Goal: Information Seeking & Learning: Learn about a topic

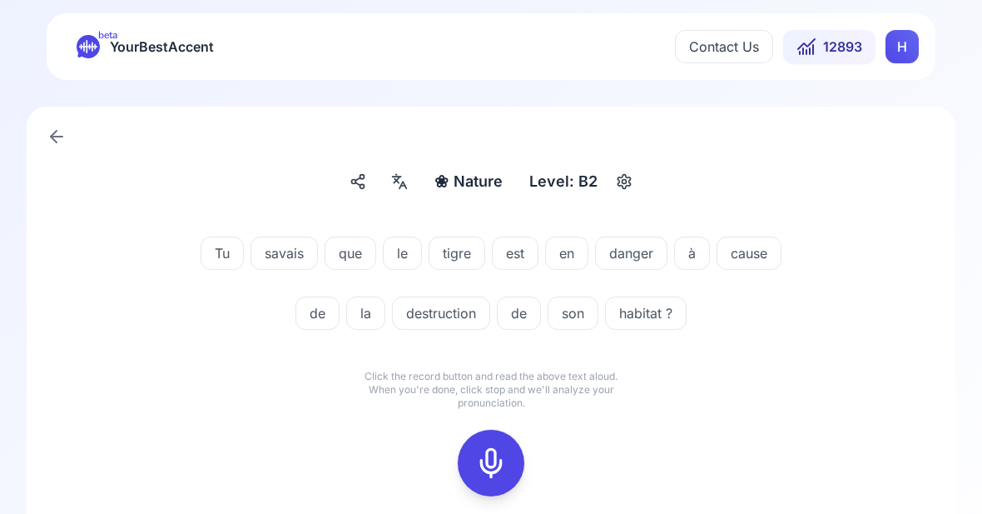
click at [500, 464] on icon at bounding box center [491, 462] width 33 height 33
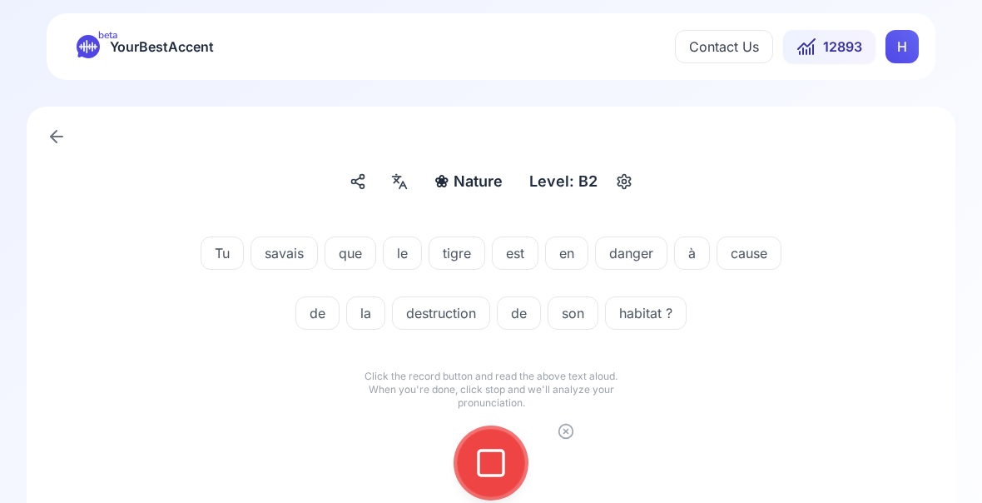
click at [488, 467] on icon at bounding box center [491, 462] width 33 height 33
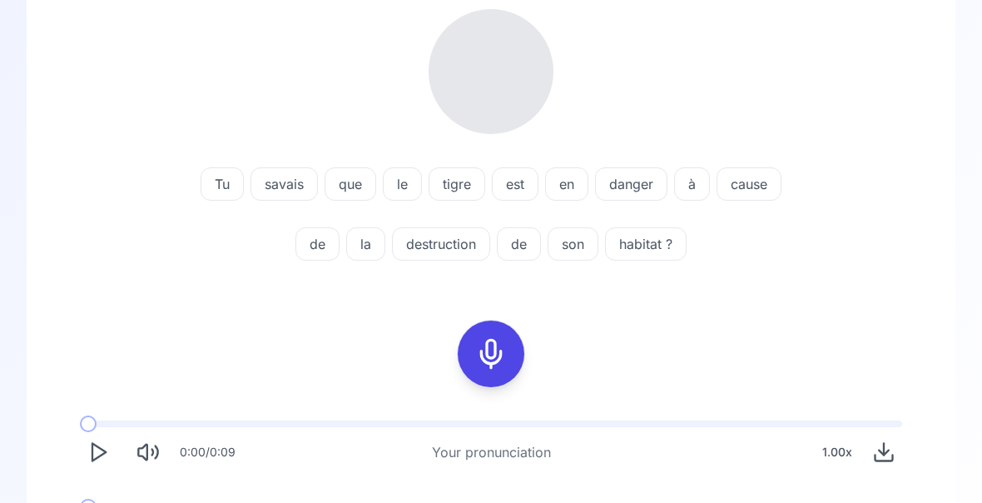
scroll to position [221, 0]
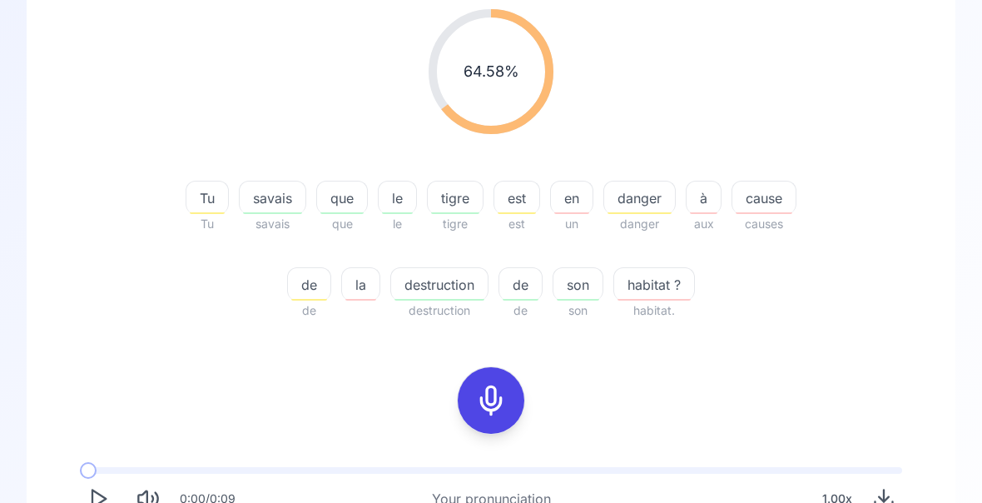
click at [648, 203] on span "danger" at bounding box center [639, 198] width 71 height 20
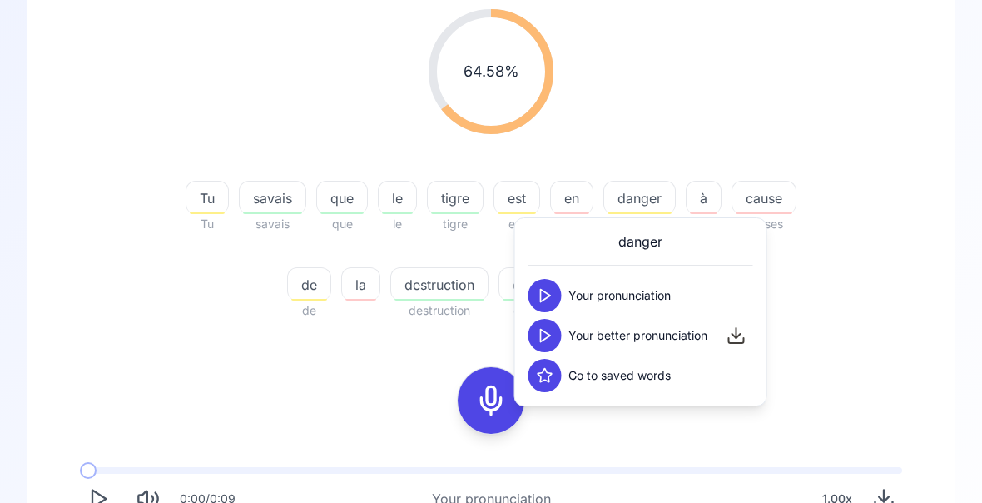
click at [555, 332] on button at bounding box center [545, 335] width 33 height 33
click at [874, 336] on div "64.58 % 64.58 % Tu Tu savais savais que que le le tigre tigre est est en un dan…" at bounding box center [491, 305] width 849 height 618
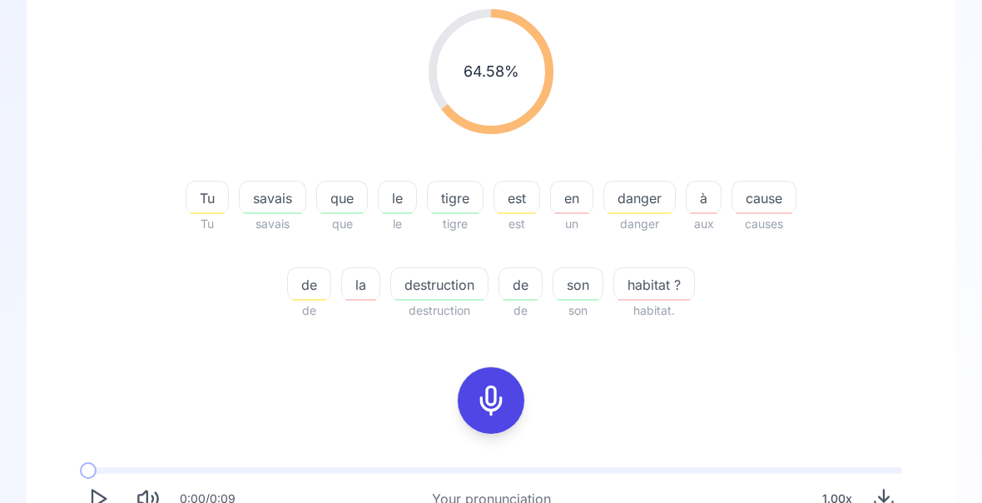
click at [781, 207] on span "cause" at bounding box center [764, 198] width 63 height 20
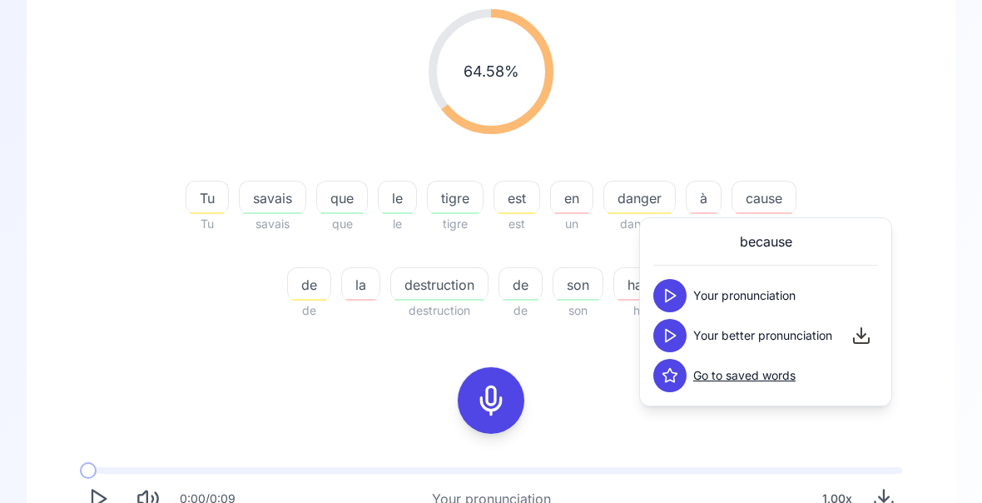
click at [674, 335] on polygon at bounding box center [671, 336] width 10 height 12
click at [922, 410] on div "64.58 % 64.58 % Tu Tu savais savais que que le le tigre tigre est est en un dan…" at bounding box center [491, 331] width 863 height 684
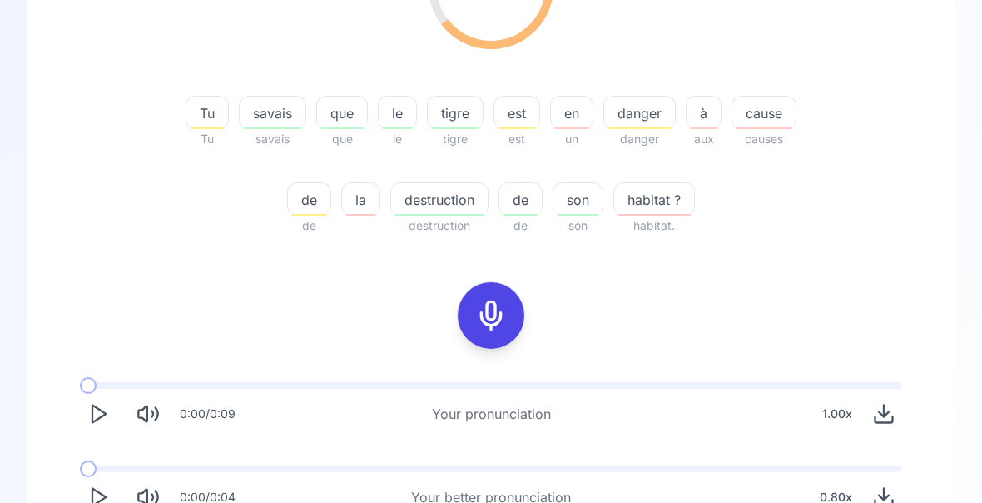
scroll to position [310, 0]
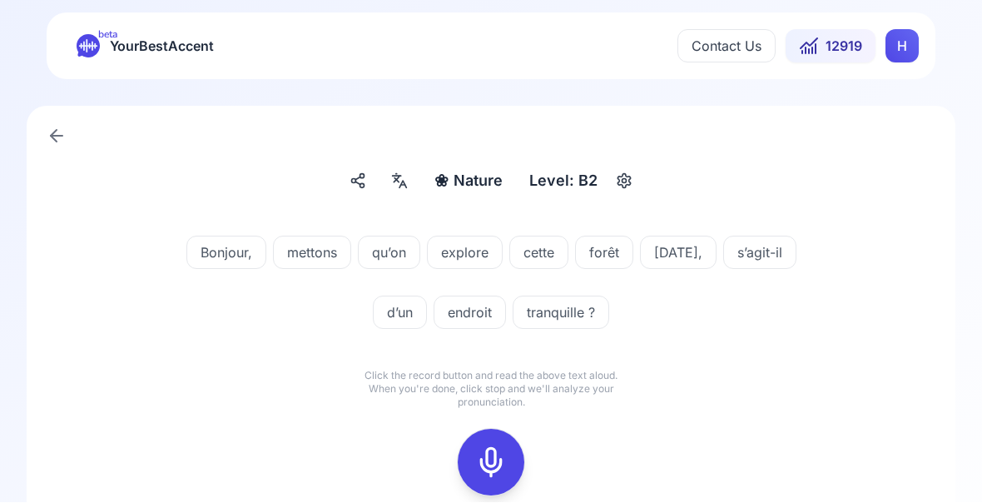
click at [496, 466] on icon at bounding box center [491, 462] width 33 height 33
click at [500, 464] on icon at bounding box center [491, 462] width 33 height 33
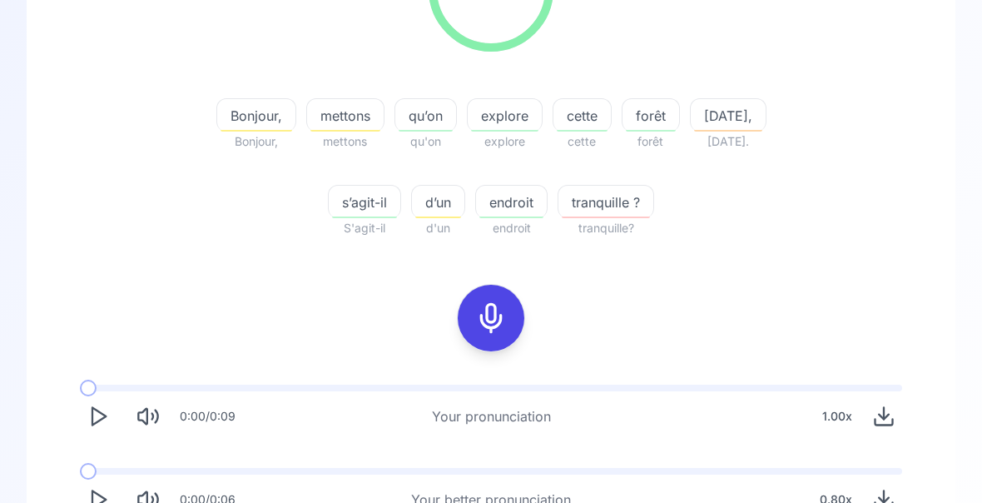
scroll to position [278, 0]
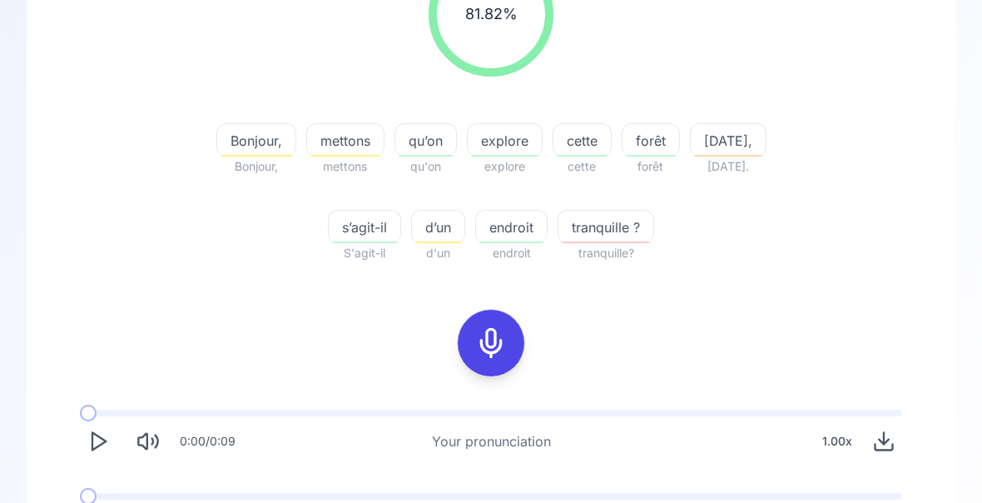
click at [370, 231] on span "s’agit-il" at bounding box center [365, 227] width 72 height 20
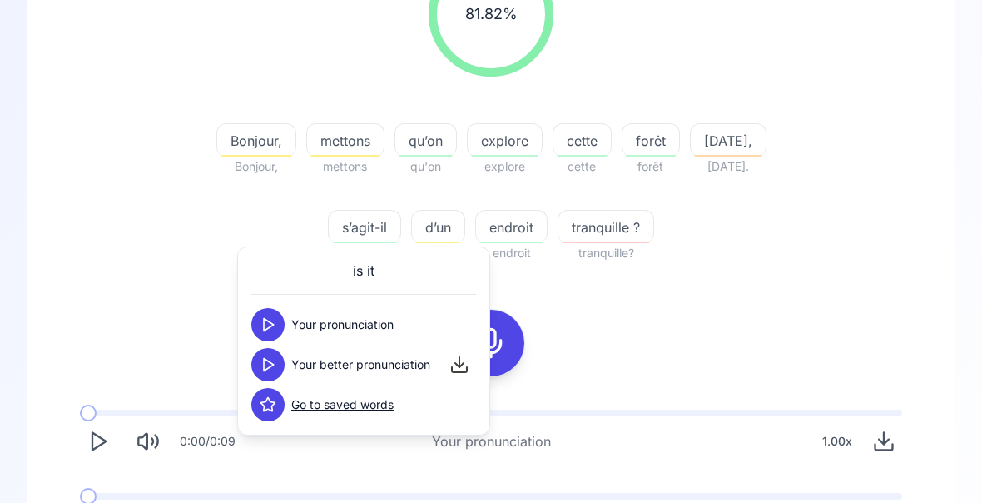
click at [843, 325] on div "81.82 % 81.82 % Bonjour, Bonjour, mettons mettons qu’on qu'on explore explore c…" at bounding box center [491, 247] width 849 height 618
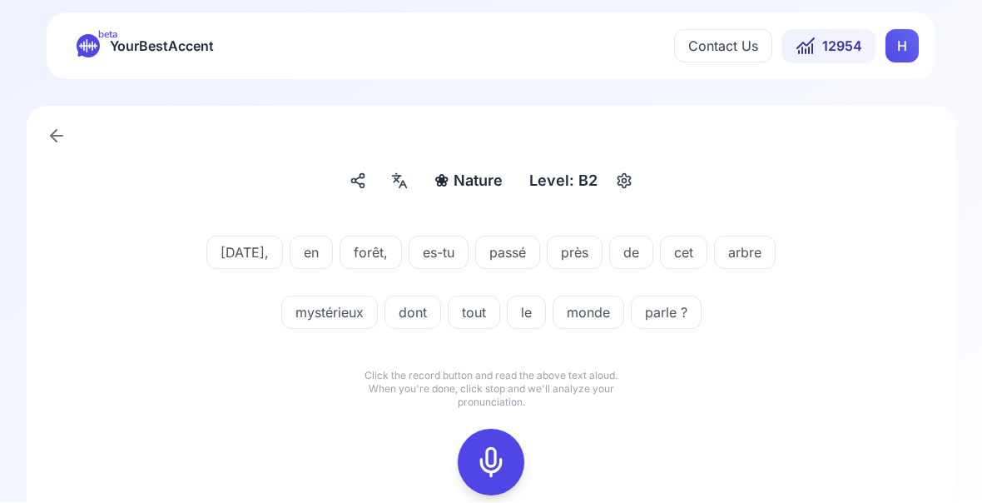
click at [485, 465] on icon at bounding box center [491, 462] width 33 height 33
click at [490, 462] on icon at bounding box center [491, 462] width 33 height 33
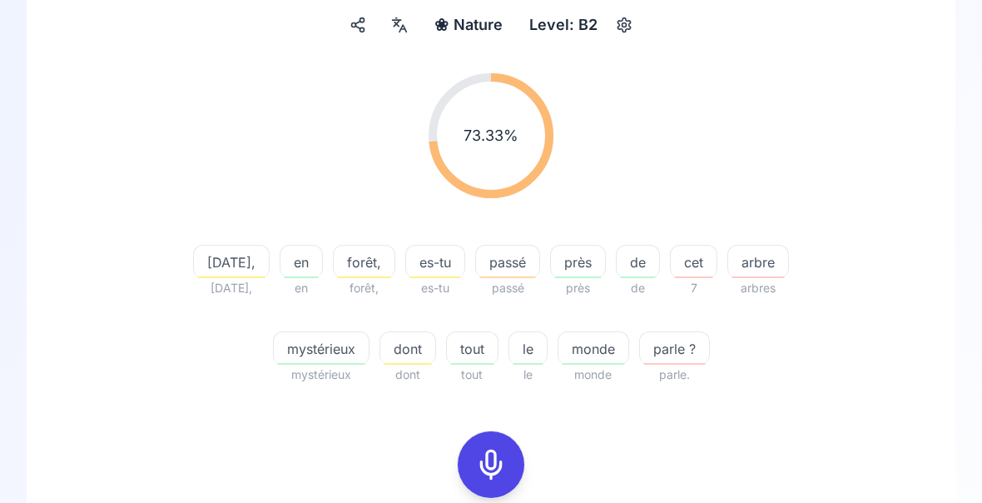
scroll to position [157, 0]
click at [431, 268] on span "es-tu" at bounding box center [435, 262] width 58 height 20
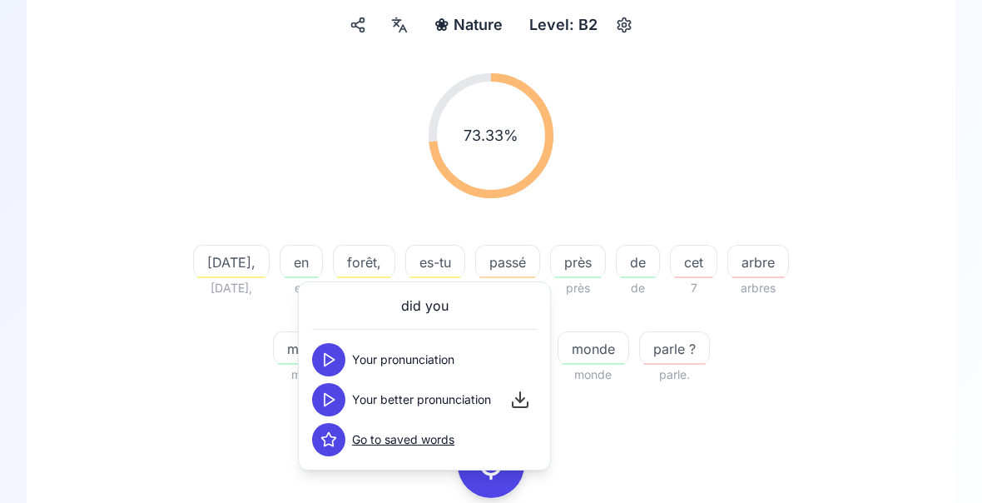
click at [871, 420] on div "73.33 % 73.33 % [DATE], [DATE], en en forêt, forêt, es-tu es-tu passé passé prè…" at bounding box center [491, 369] width 849 height 618
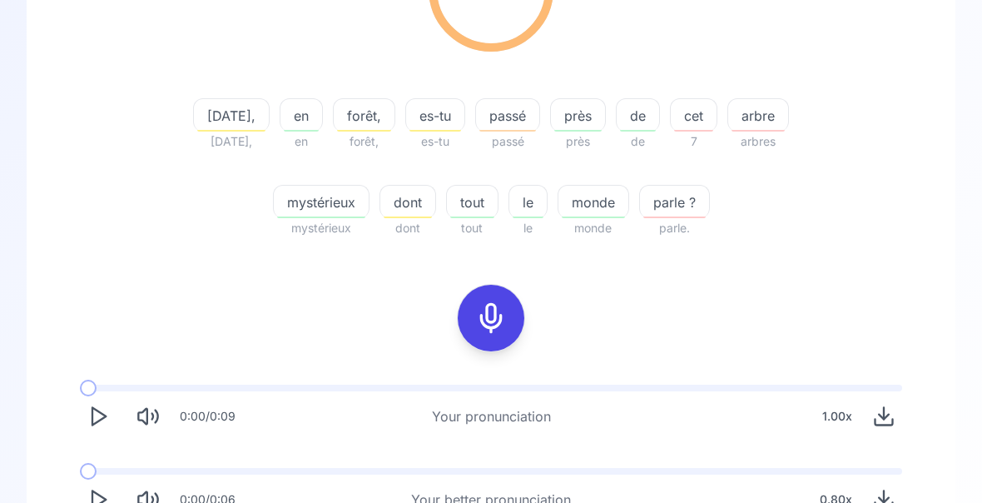
scroll to position [309, 0]
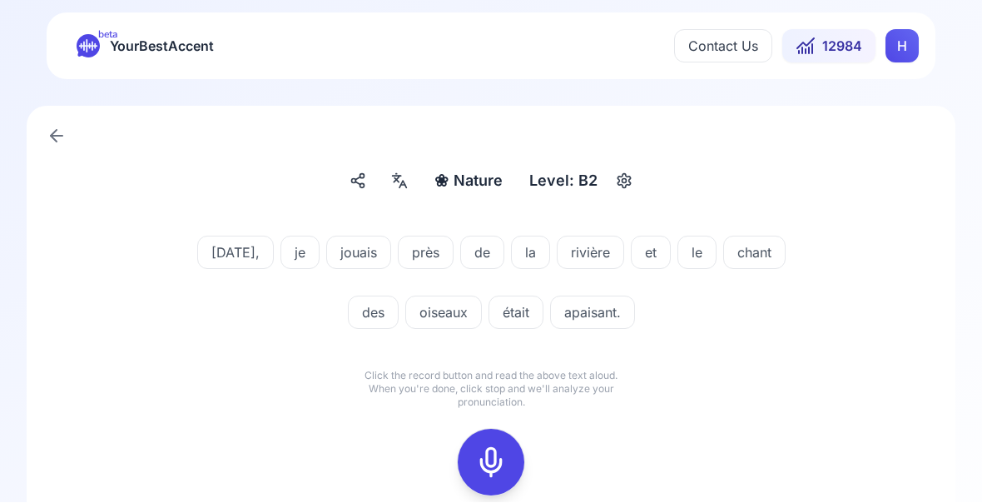
click at [506, 456] on icon at bounding box center [491, 462] width 33 height 33
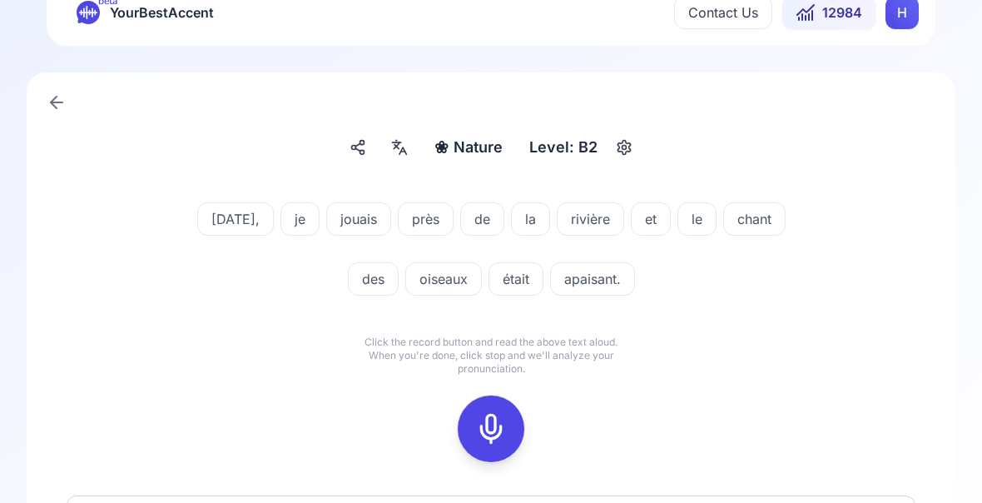
scroll to position [35, 0]
click at [493, 429] on icon at bounding box center [491, 427] width 33 height 33
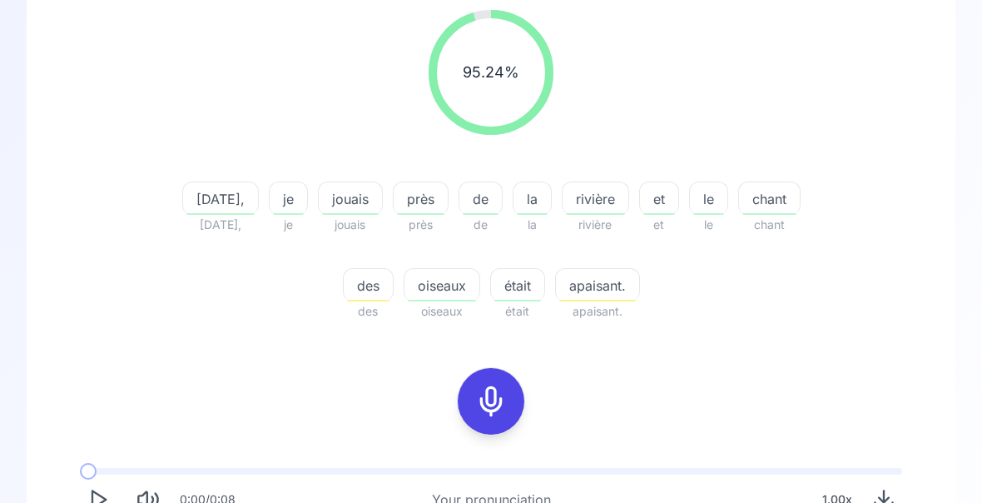
scroll to position [226, 0]
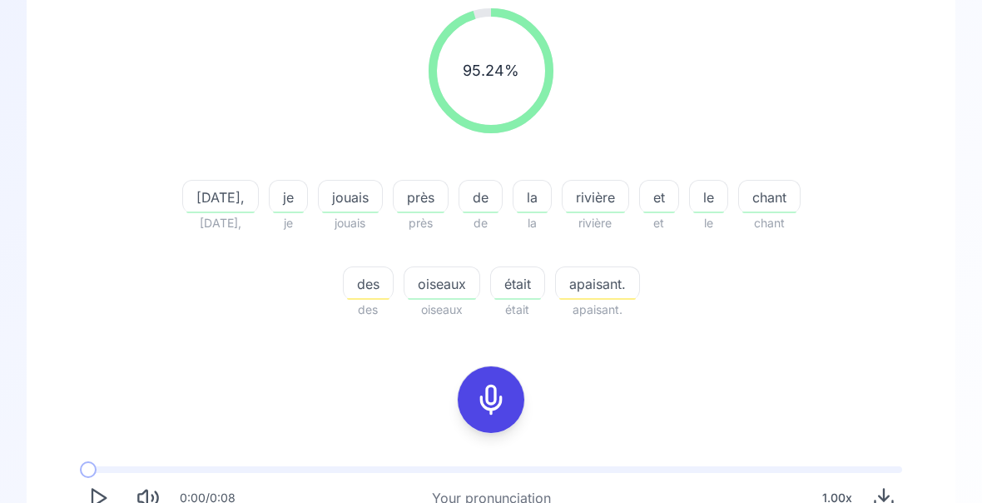
scroll to position [221, 0]
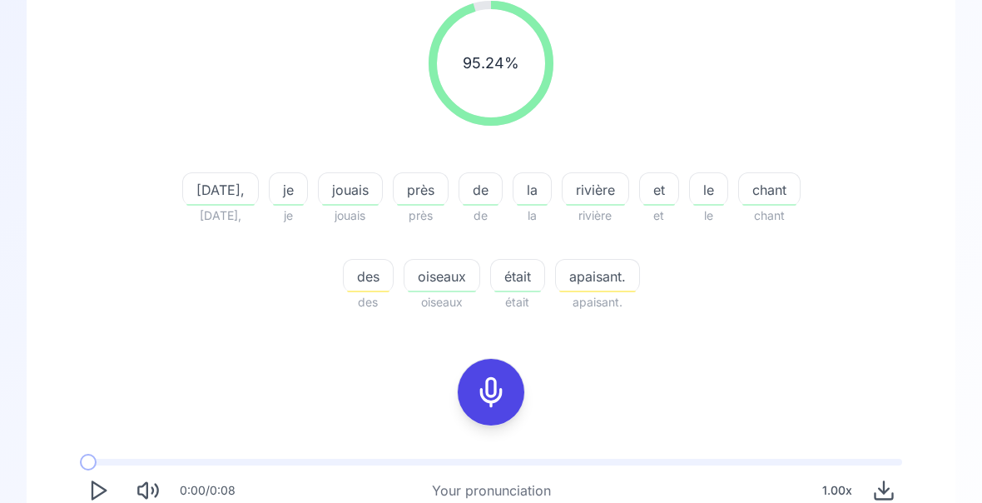
scroll to position [310, 0]
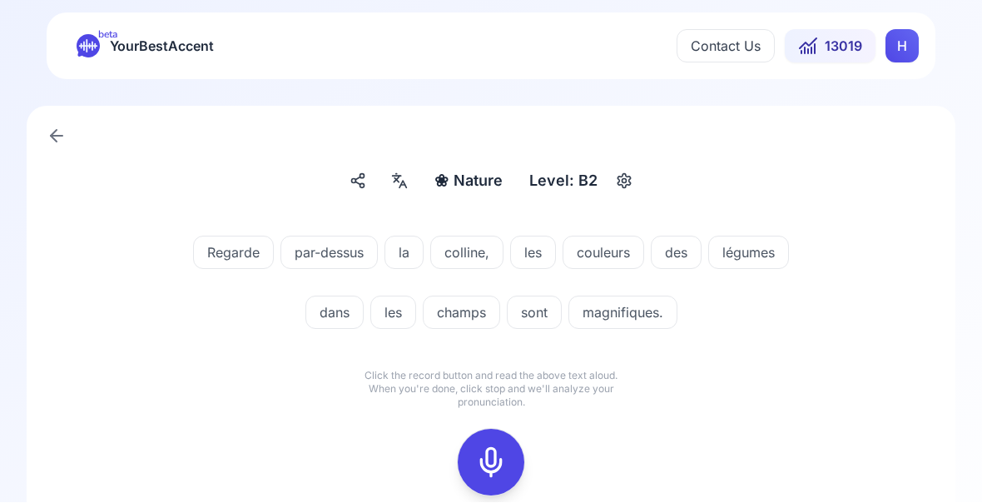
click at [496, 462] on icon at bounding box center [491, 462] width 33 height 33
click at [502, 470] on icon at bounding box center [491, 462] width 33 height 33
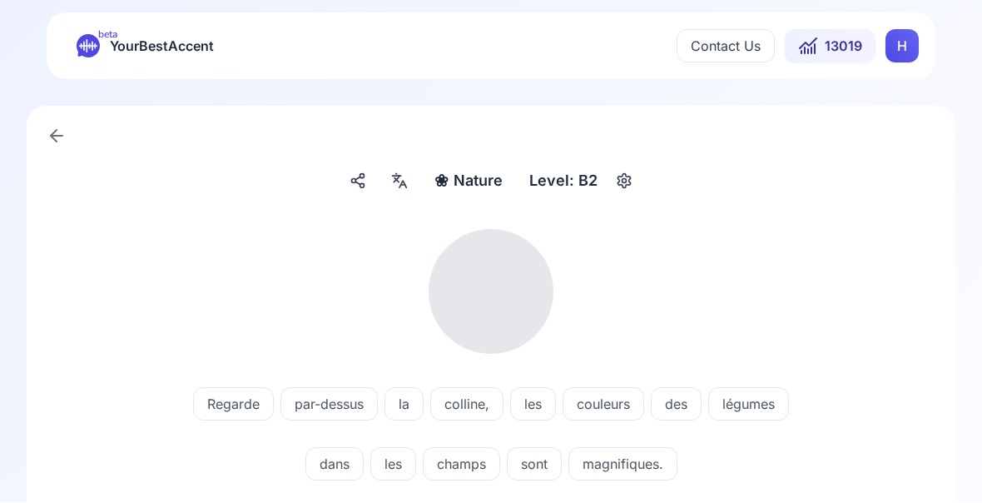
scroll to position [1, 0]
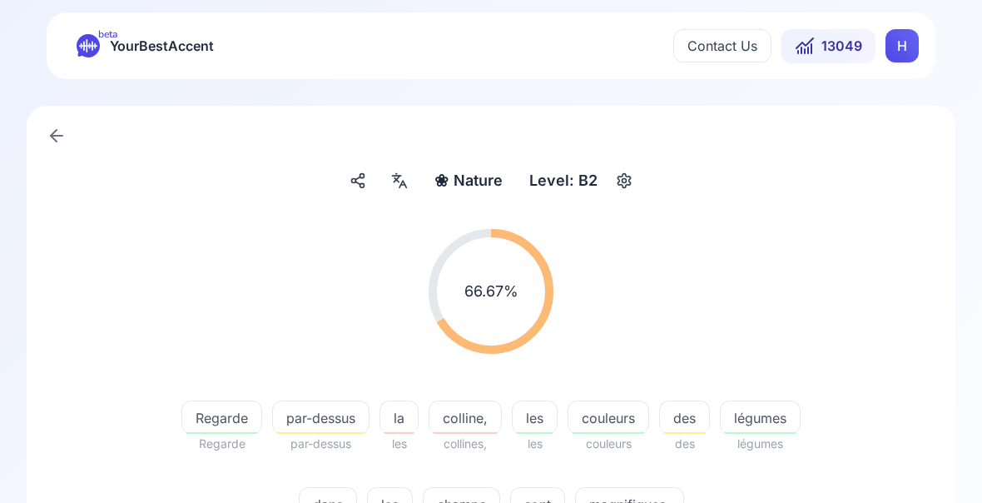
click at [342, 420] on span "par-dessus" at bounding box center [321, 418] width 96 height 20
click at [481, 430] on div "colline," at bounding box center [465, 416] width 73 height 33
click at [893, 470] on div "66.67 % 66.67 % Regarde Regarde par-dessus par-dessus la les colline, collines,…" at bounding box center [491, 385] width 849 height 338
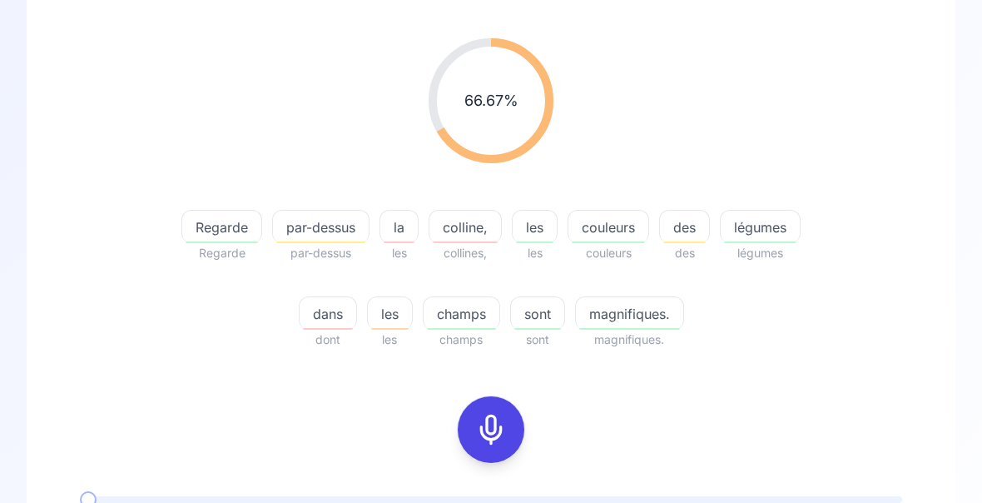
scroll to position [197, 0]
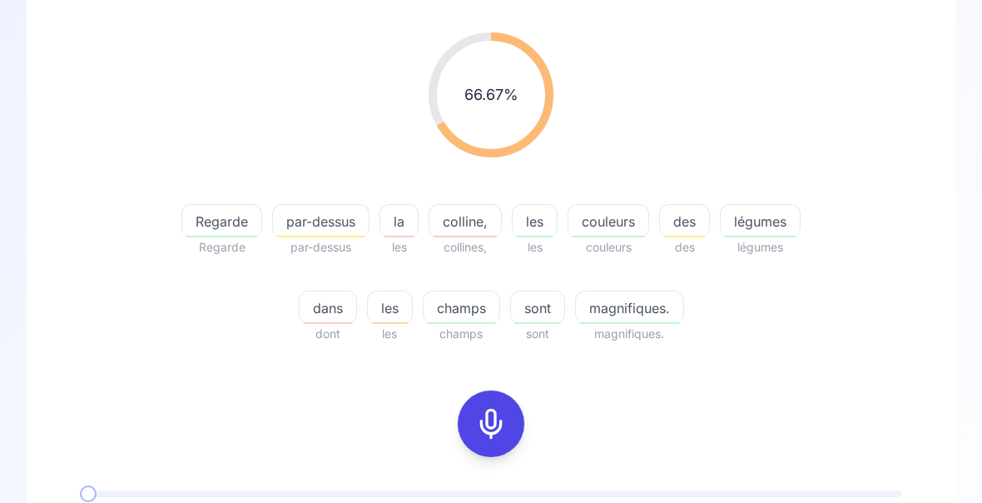
click at [476, 312] on span "champs" at bounding box center [462, 308] width 76 height 20
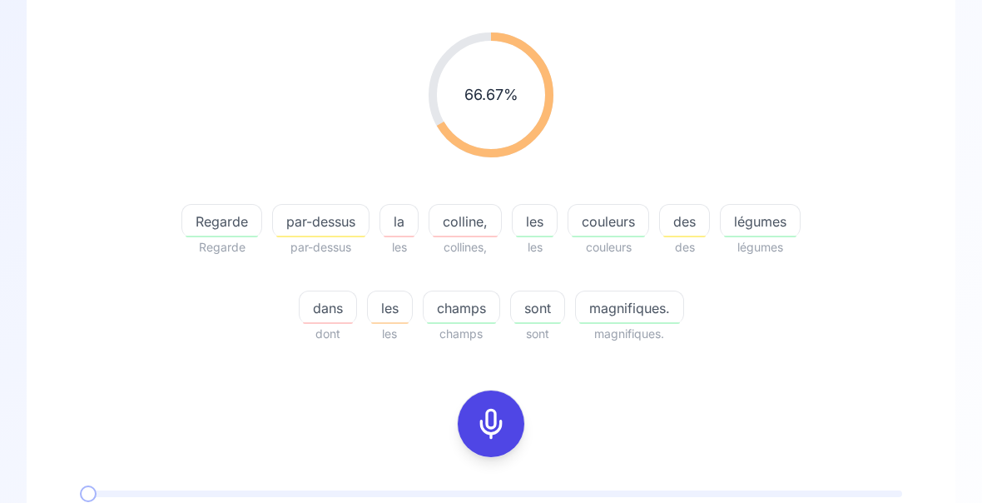
click at [479, 226] on span "colline," at bounding box center [466, 221] width 72 height 20
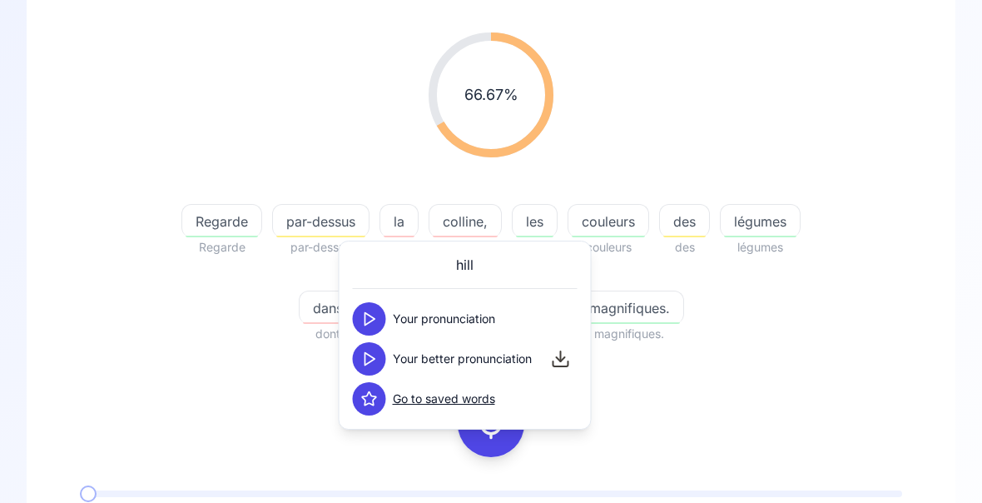
click at [371, 356] on polygon at bounding box center [371, 359] width 10 height 12
click at [844, 373] on div "66.67 % 66.67 % Regarde Regarde par-dessus par-dessus la les colline, collines,…" at bounding box center [491, 328] width 849 height 618
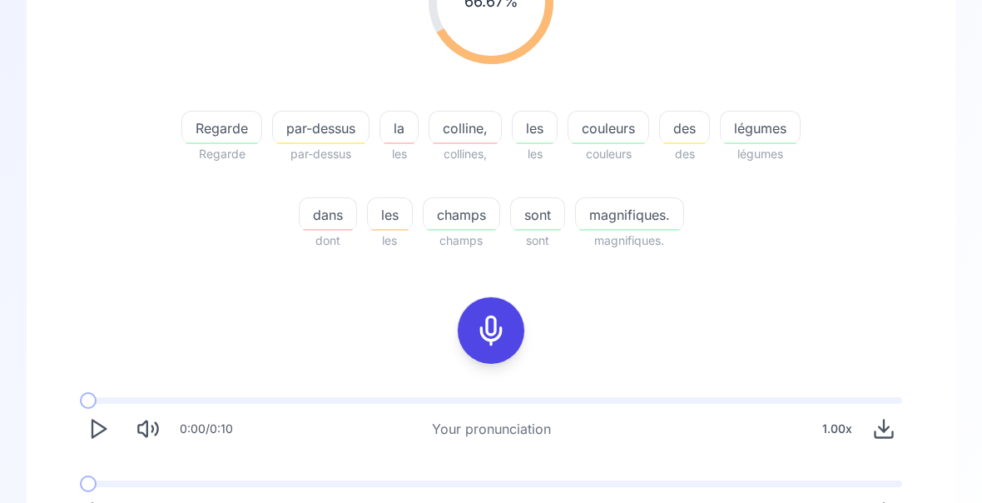
scroll to position [190, 0]
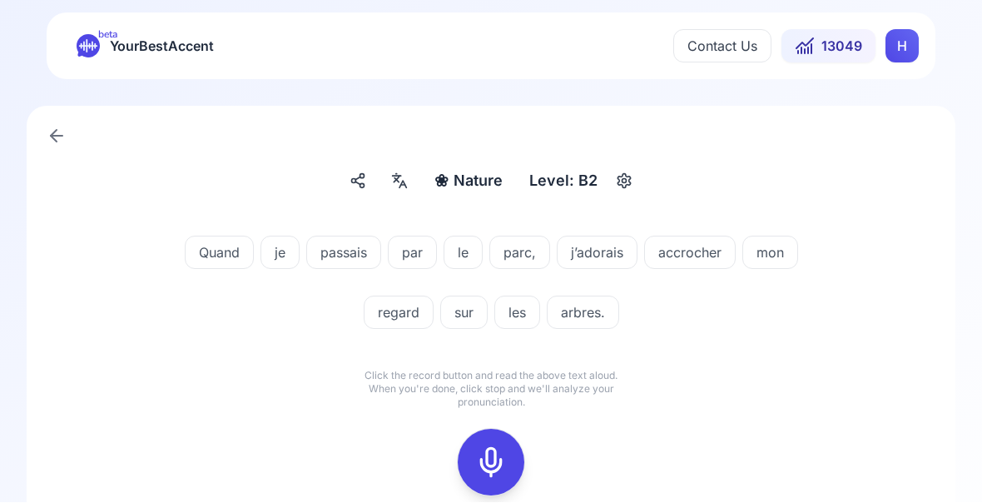
click at [489, 468] on icon at bounding box center [491, 462] width 33 height 33
click at [494, 460] on icon at bounding box center [491, 462] width 33 height 33
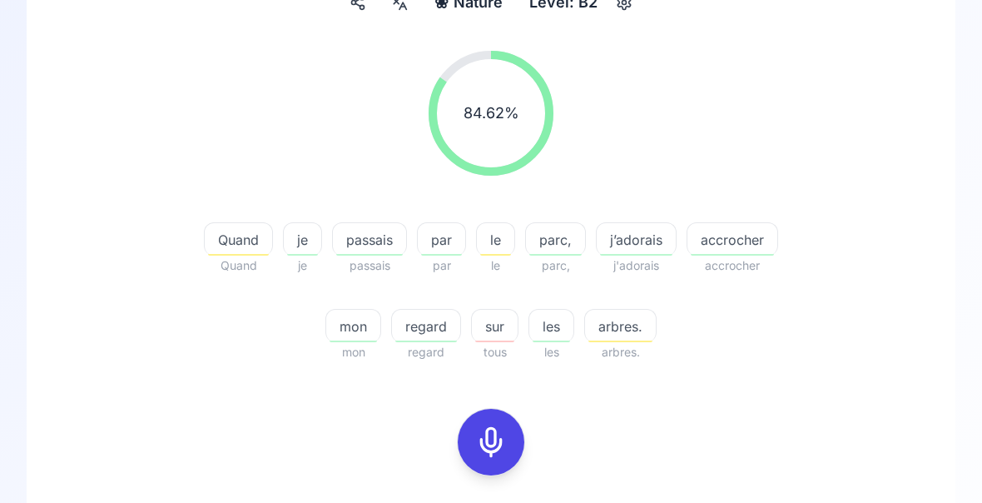
scroll to position [181, 0]
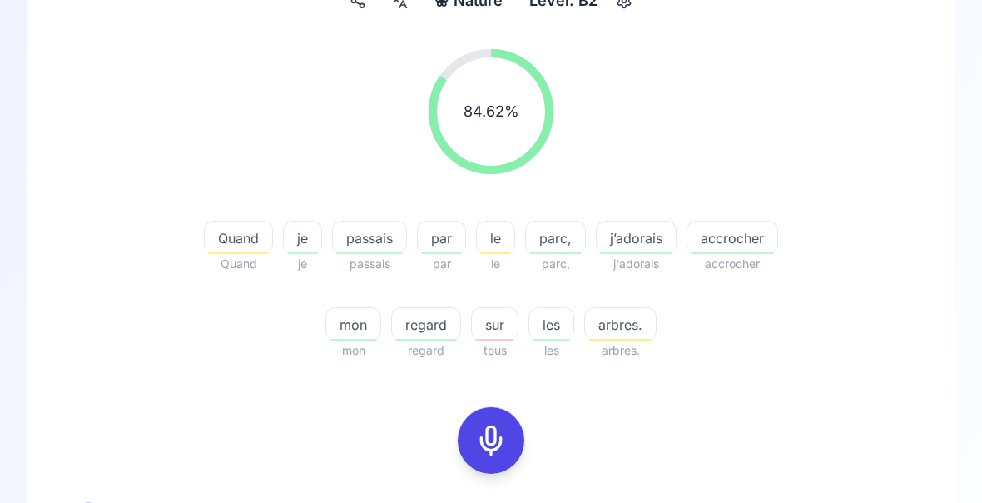
click at [737, 246] on span "accrocher" at bounding box center [733, 238] width 90 height 20
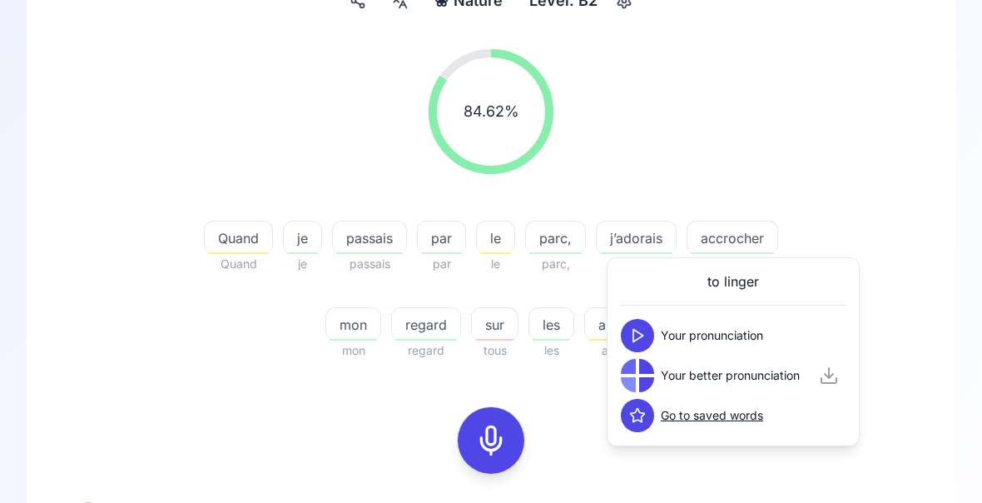
click at [913, 306] on div "84.62 % 84.62 % Quand Quand je je passais passais par par le le parc, parc, j’a…" at bounding box center [491, 205] width 849 height 338
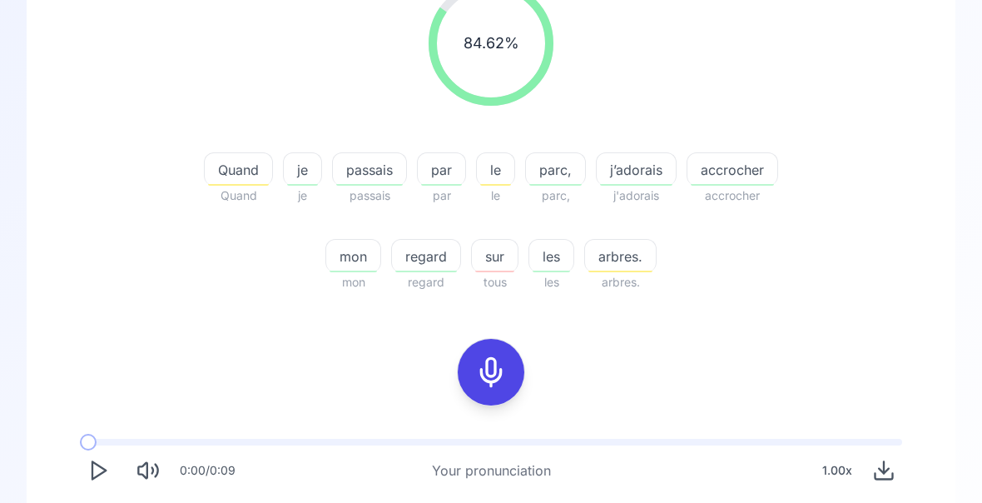
scroll to position [253, 0]
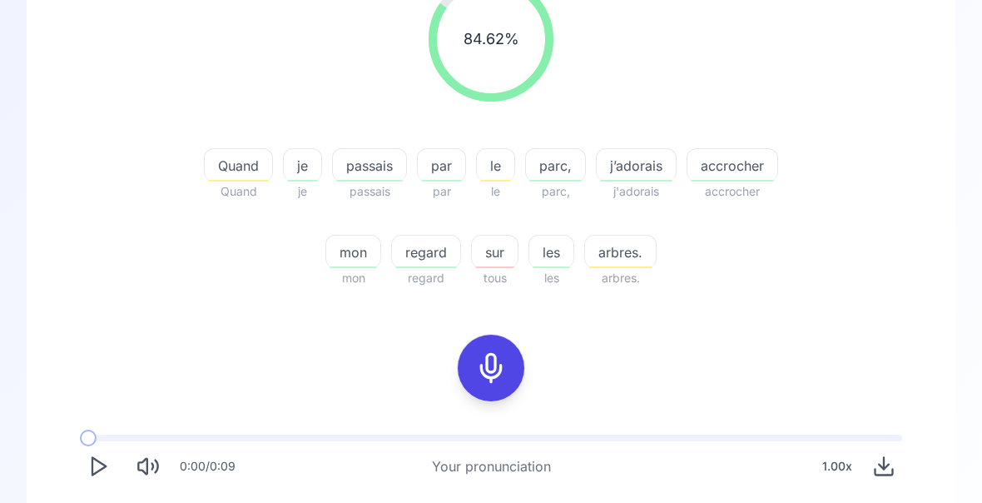
click at [359, 263] on div "mon" at bounding box center [354, 251] width 56 height 33
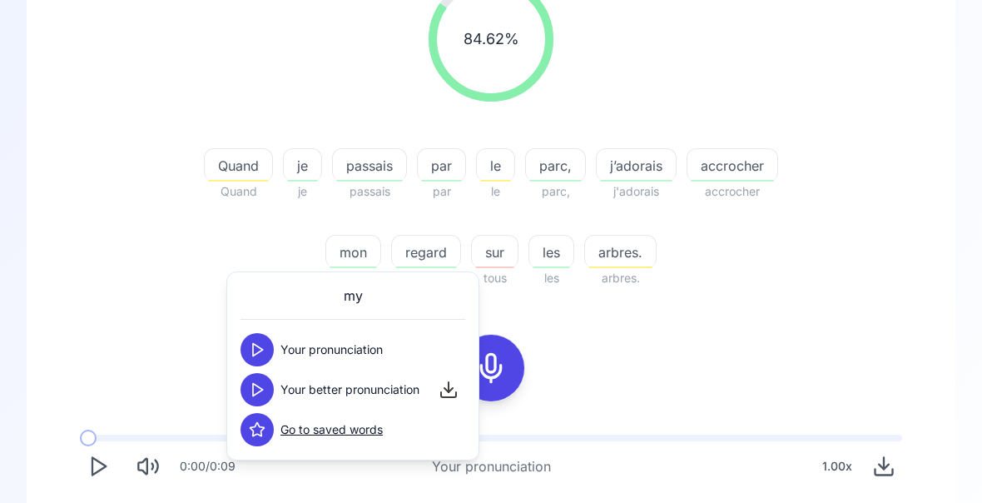
click at [883, 321] on div "84.62 % 84.62 % Quand Quand je je passais passais par par le le parc, parc, j’a…" at bounding box center [491, 272] width 849 height 618
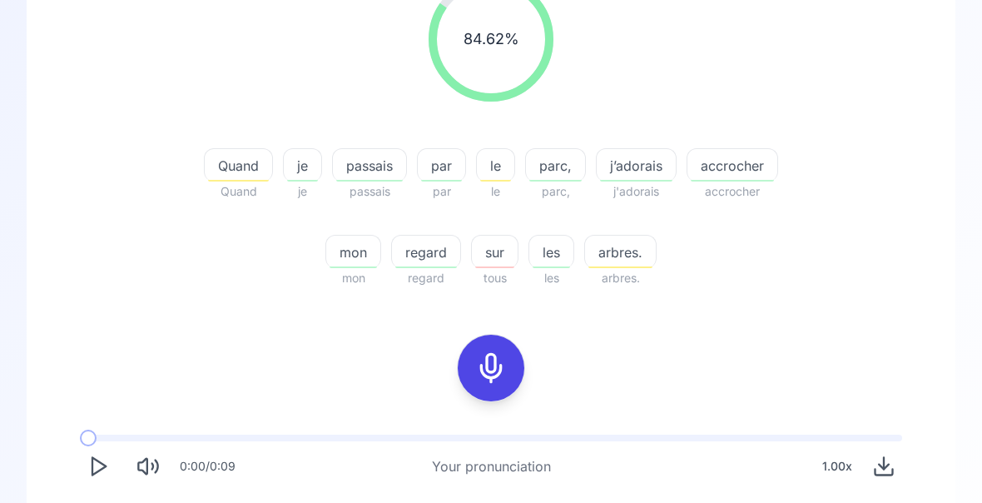
click at [736, 181] on div "button" at bounding box center [732, 181] width 83 height 2
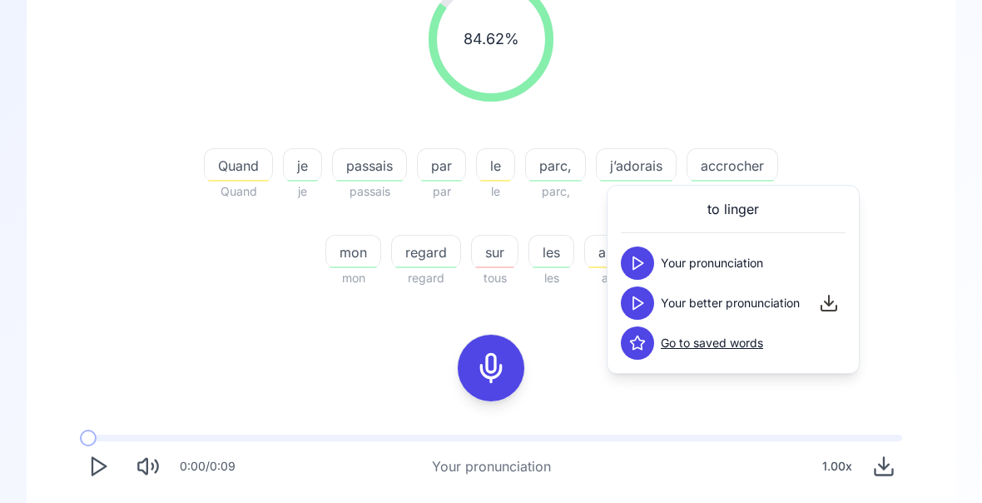
click at [907, 216] on div "84.62 % 84.62 % Quand Quand je je passais passais par par le le parc, parc, j’a…" at bounding box center [491, 132] width 849 height 338
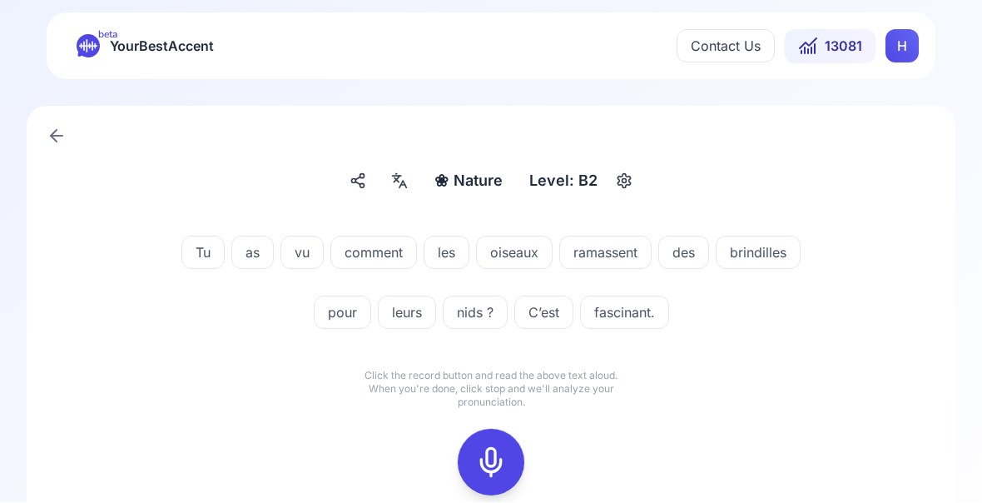
click at [503, 468] on rect at bounding box center [491, 462] width 25 height 25
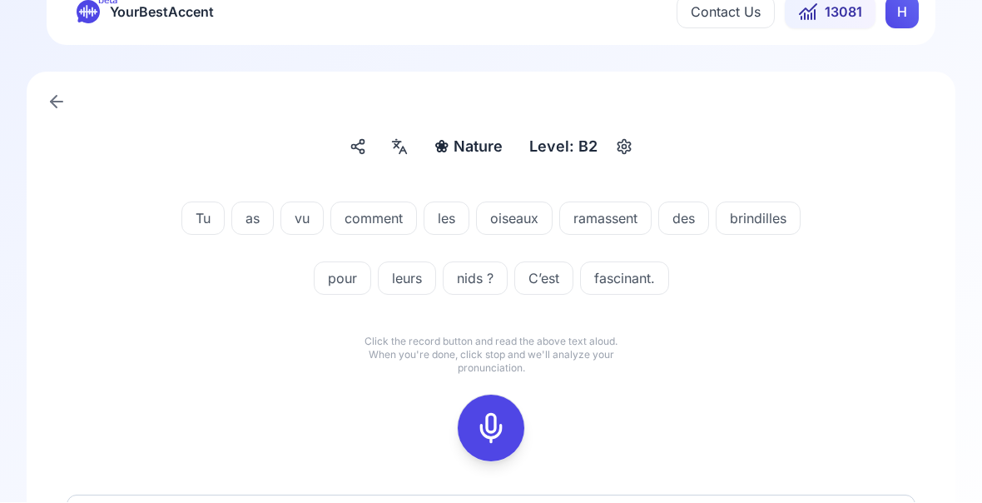
scroll to position [47, 0]
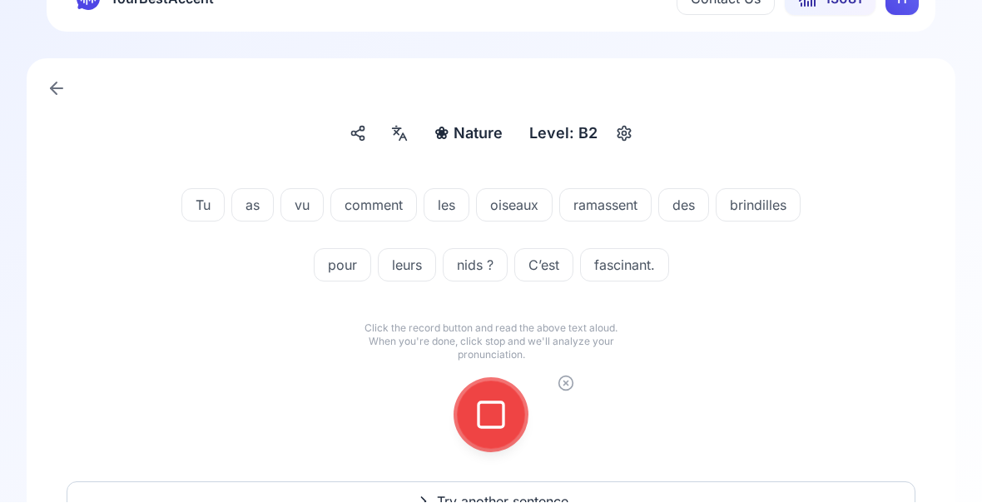
click at [502, 416] on icon at bounding box center [491, 415] width 33 height 33
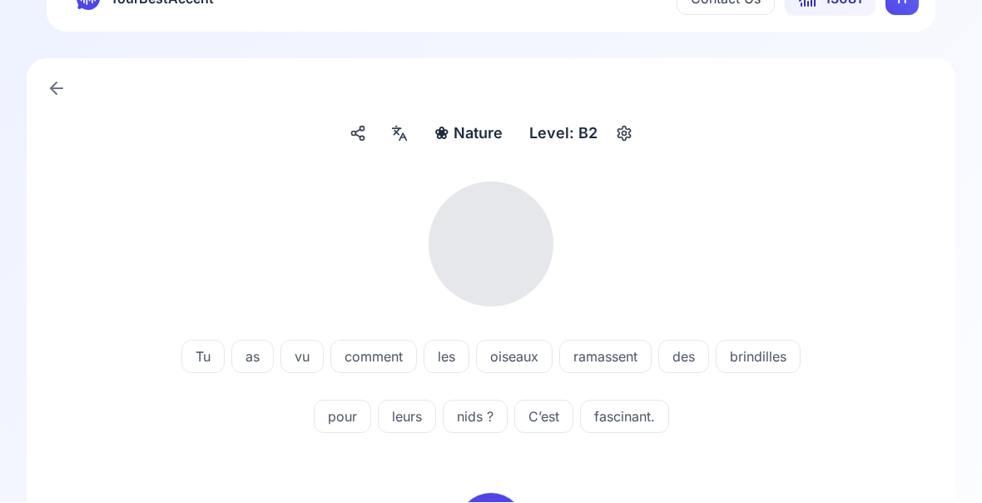
scroll to position [7, 0]
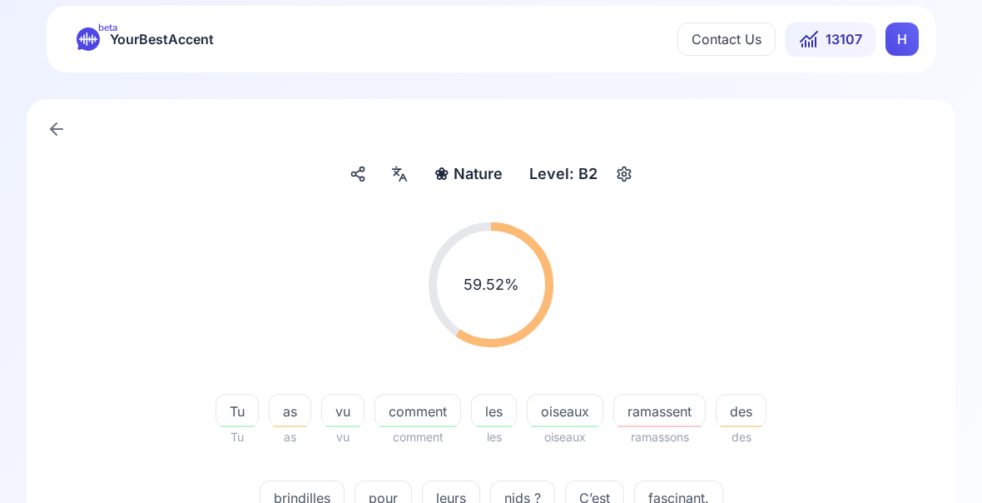
click at [661, 414] on span "ramassent" at bounding box center [659, 411] width 91 height 20
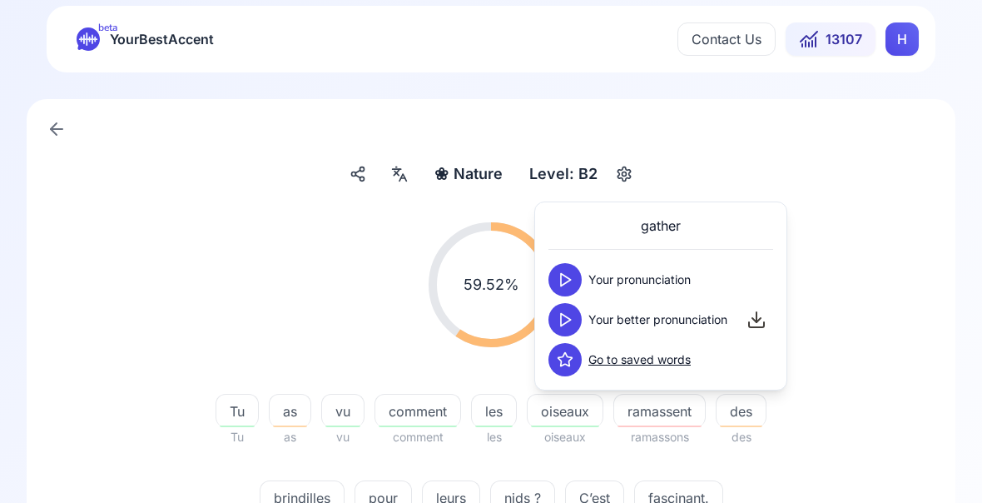
click at [580, 322] on button at bounding box center [565, 319] width 33 height 33
click at [901, 422] on div "59.52 % 59.52 % Tu Tu as as vu vu comment comment les les oiseaux oiseaux ramas…" at bounding box center [491, 378] width 849 height 338
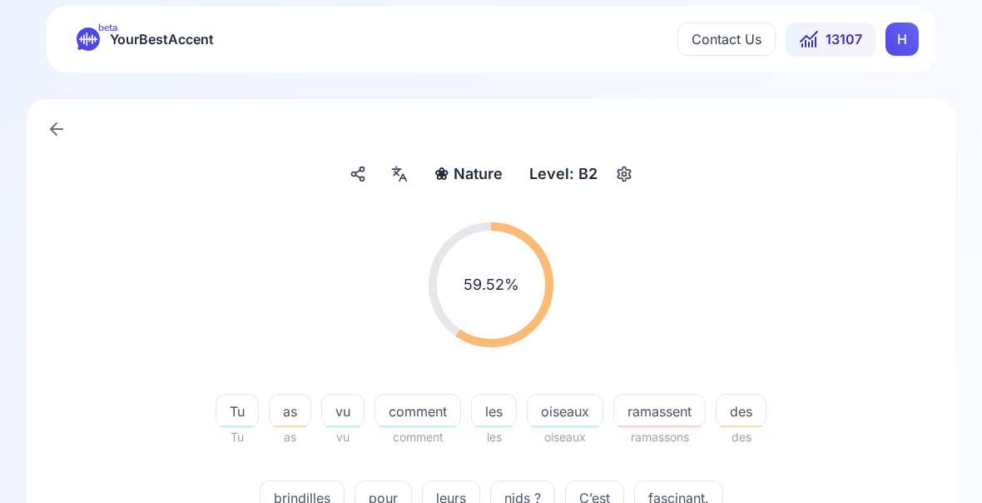
click at [304, 497] on span "brindilles" at bounding box center [302, 498] width 83 height 20
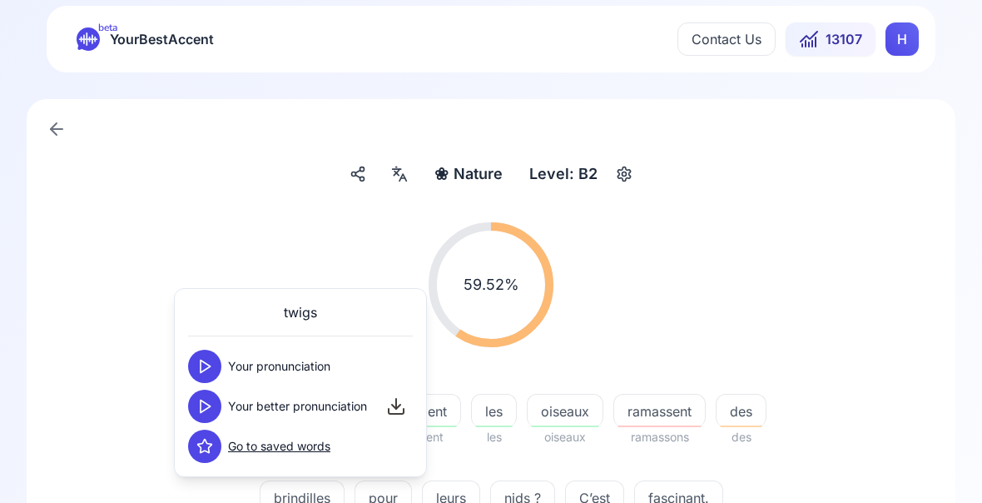
click at [213, 404] on button at bounding box center [204, 406] width 33 height 33
click at [215, 405] on button at bounding box center [204, 406] width 33 height 33
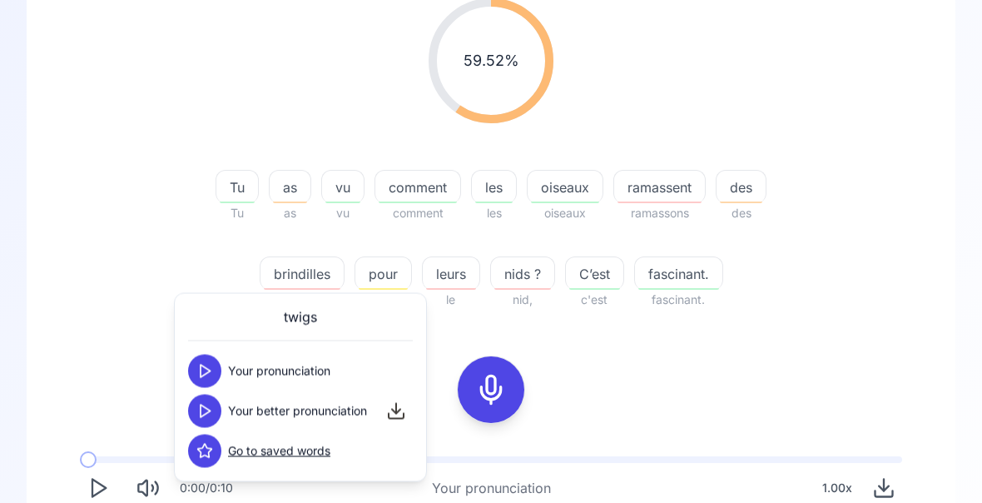
scroll to position [231, 0]
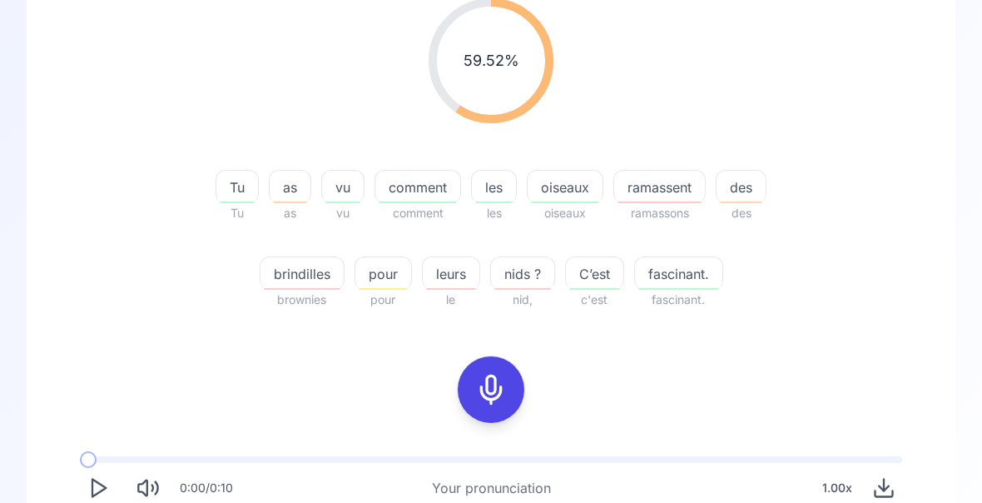
click at [496, 381] on icon at bounding box center [491, 389] width 33 height 33
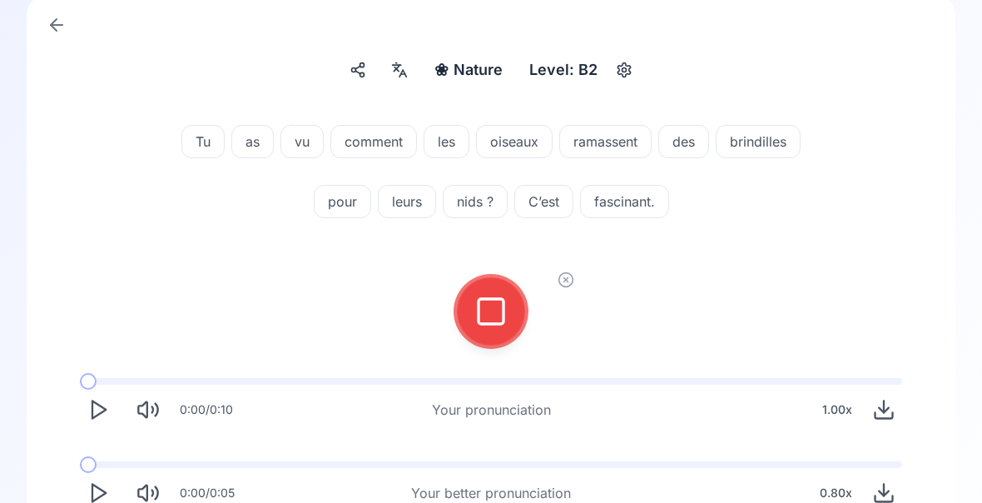
click at [502, 325] on icon at bounding box center [491, 311] width 33 height 33
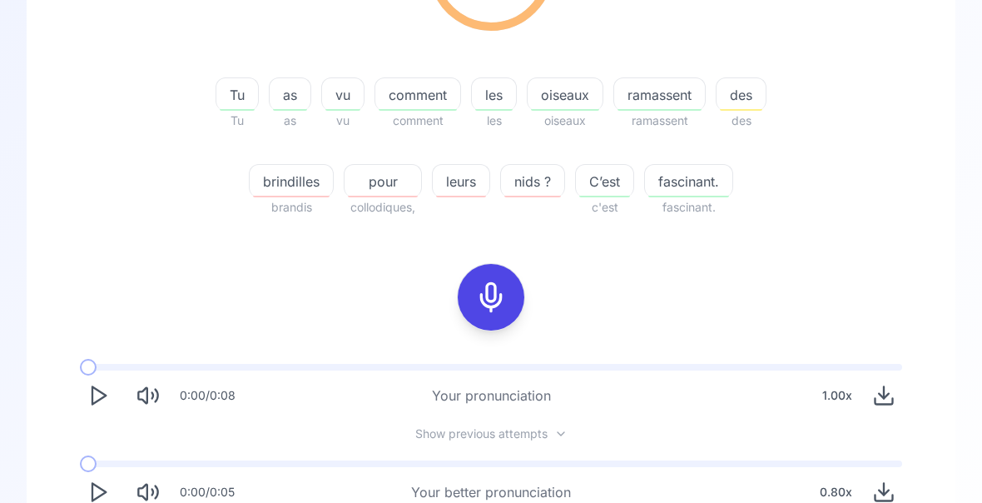
scroll to position [323, 0]
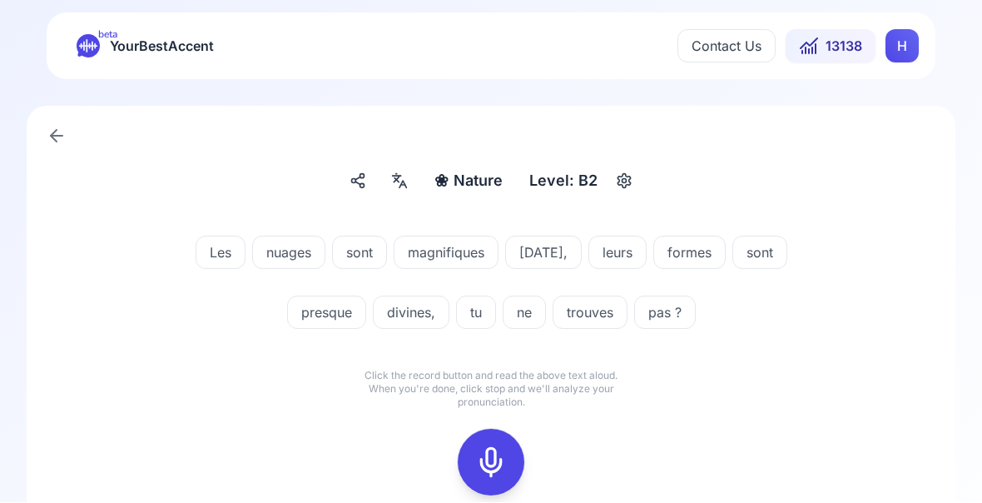
click at [491, 464] on icon at bounding box center [491, 462] width 33 height 33
click at [497, 455] on icon at bounding box center [491, 462] width 33 height 33
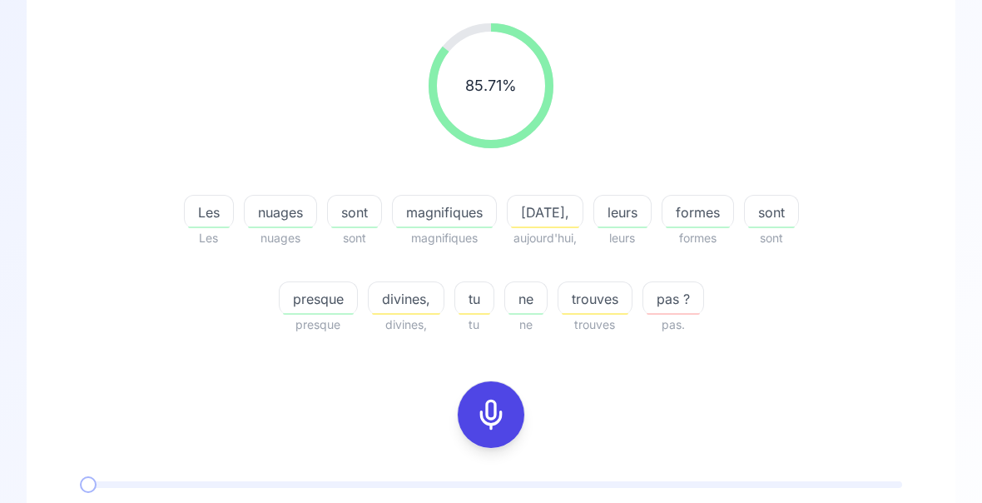
scroll to position [206, 0]
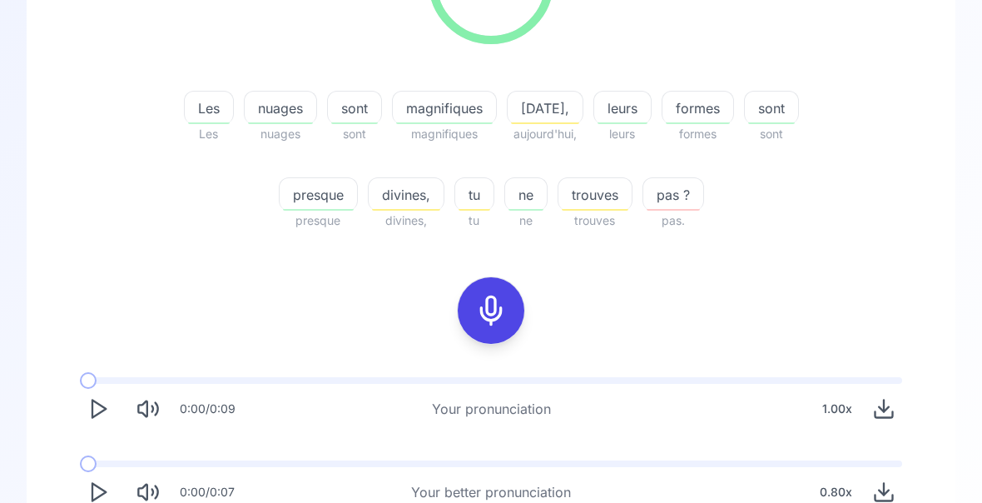
scroll to position [310, 0]
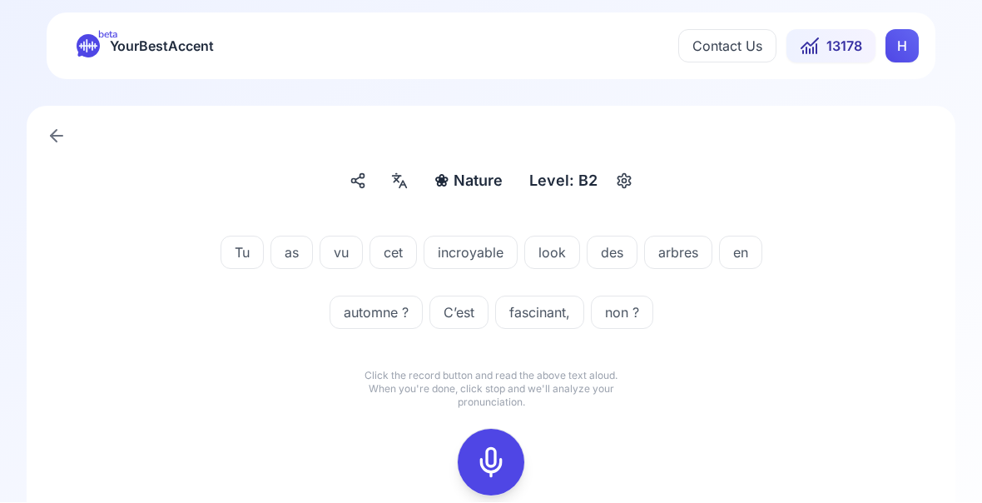
click at [498, 467] on icon at bounding box center [491, 462] width 33 height 33
click at [489, 463] on icon at bounding box center [491, 462] width 33 height 33
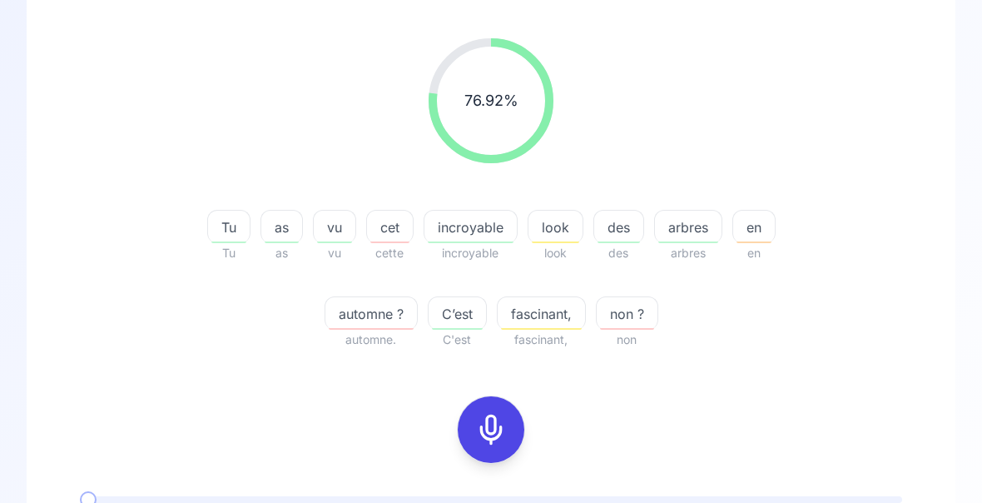
scroll to position [195, 0]
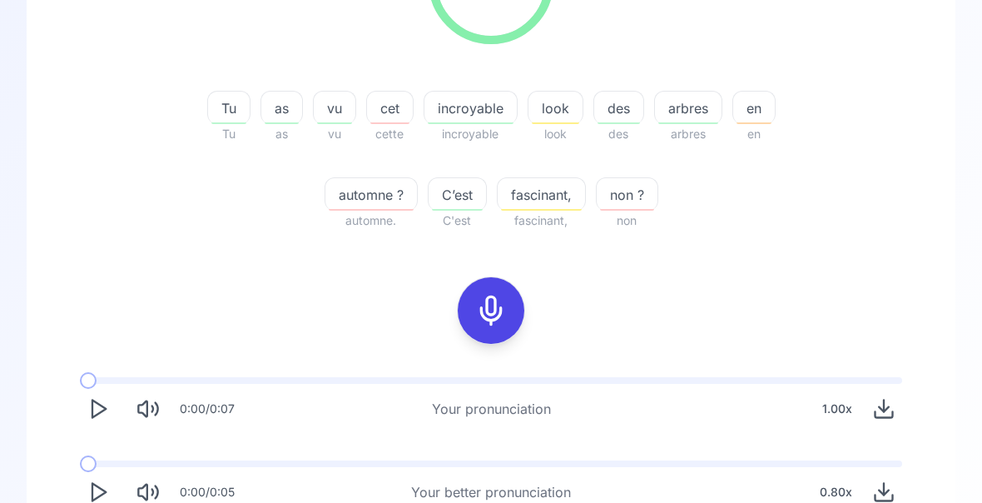
scroll to position [0, 0]
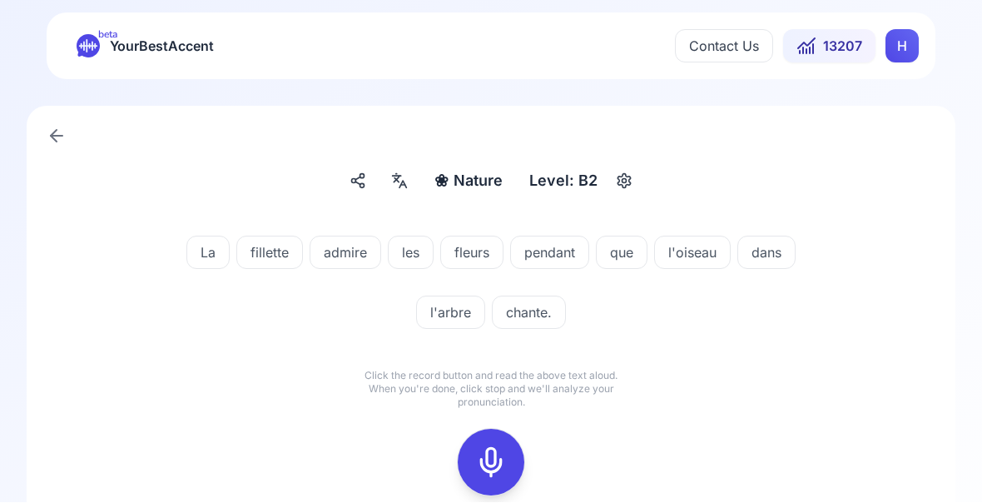
click at [485, 463] on icon at bounding box center [491, 462] width 33 height 33
click at [491, 455] on icon at bounding box center [491, 462] width 33 height 33
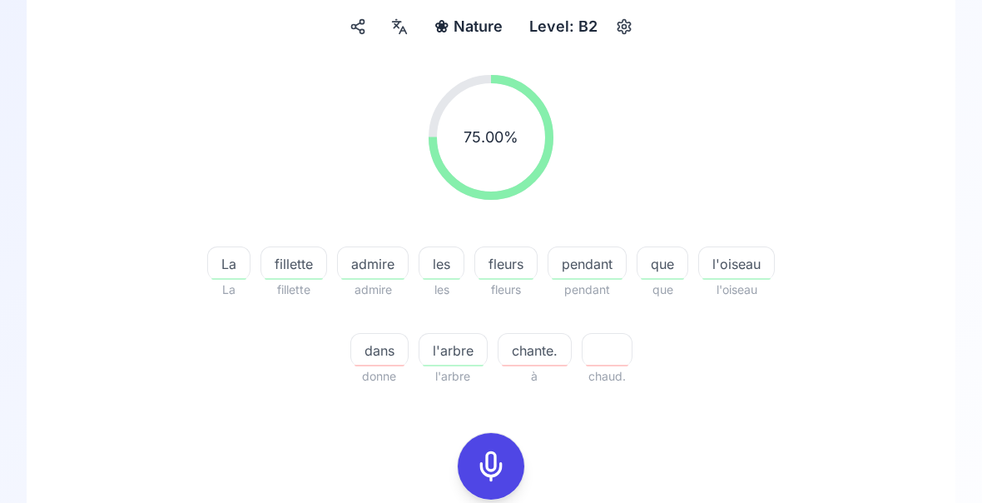
scroll to position [155, 0]
click at [585, 276] on div "pendant" at bounding box center [587, 262] width 79 height 33
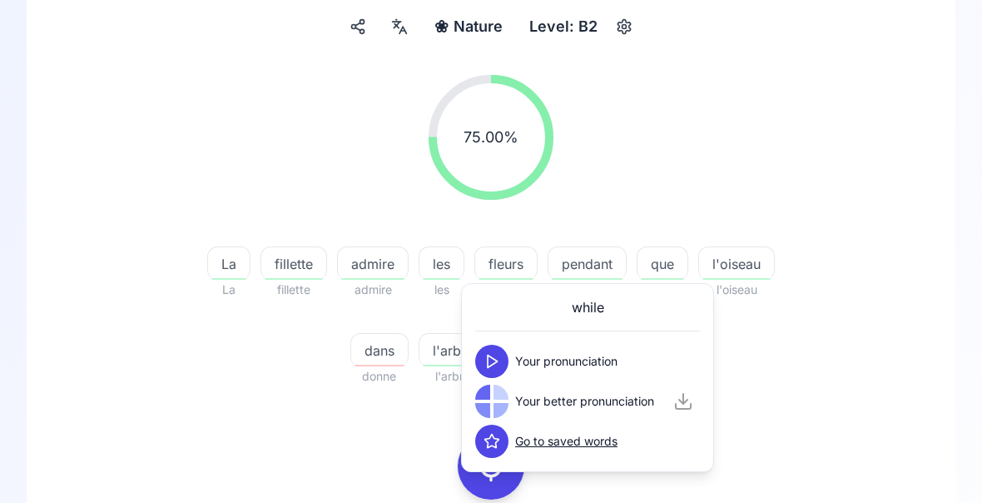
click at [864, 339] on div "75.00 % 75.00 % La La fillette fillette admire admire les les fleurs fleurs pen…" at bounding box center [491, 231] width 849 height 338
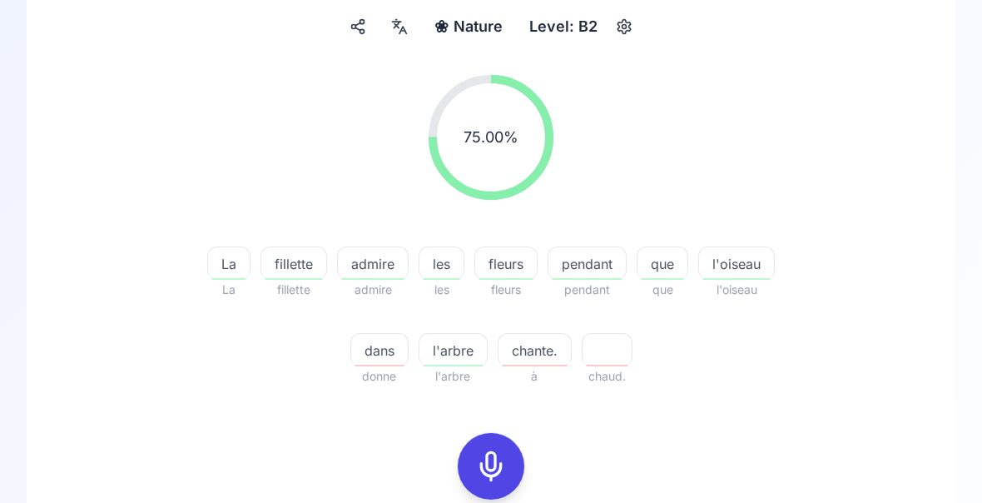
click at [591, 268] on span "pendant" at bounding box center [587, 264] width 77 height 20
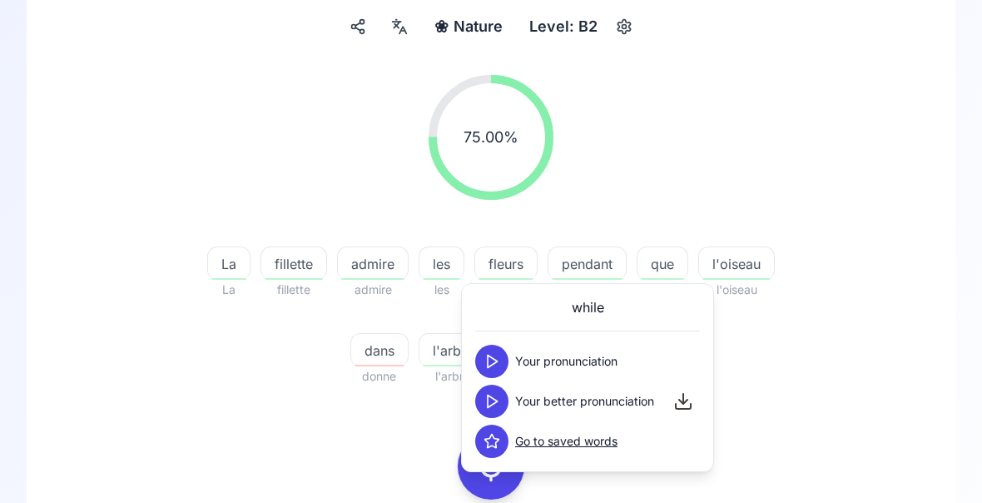
click at [883, 412] on div "75.00 % 75.00 % La La fillette fillette admire admire les les fleurs fleurs pen…" at bounding box center [491, 371] width 849 height 618
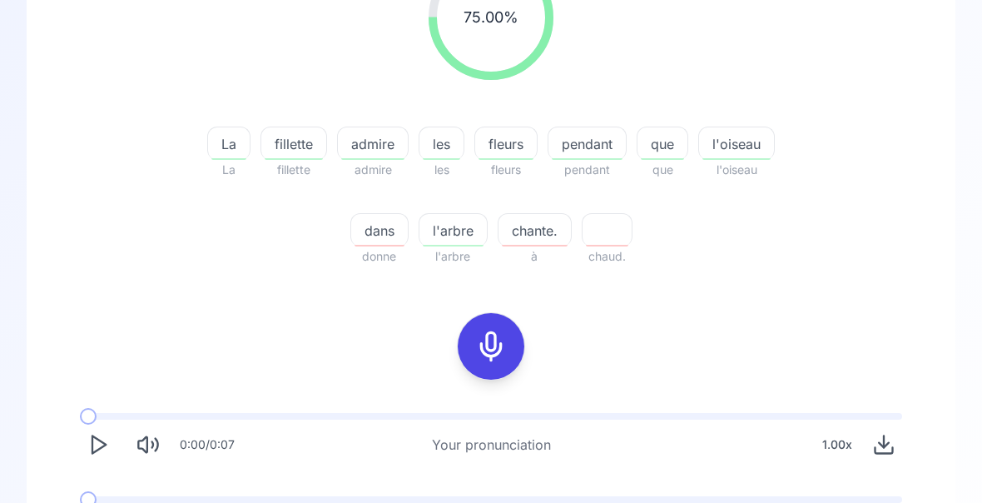
scroll to position [276, 0]
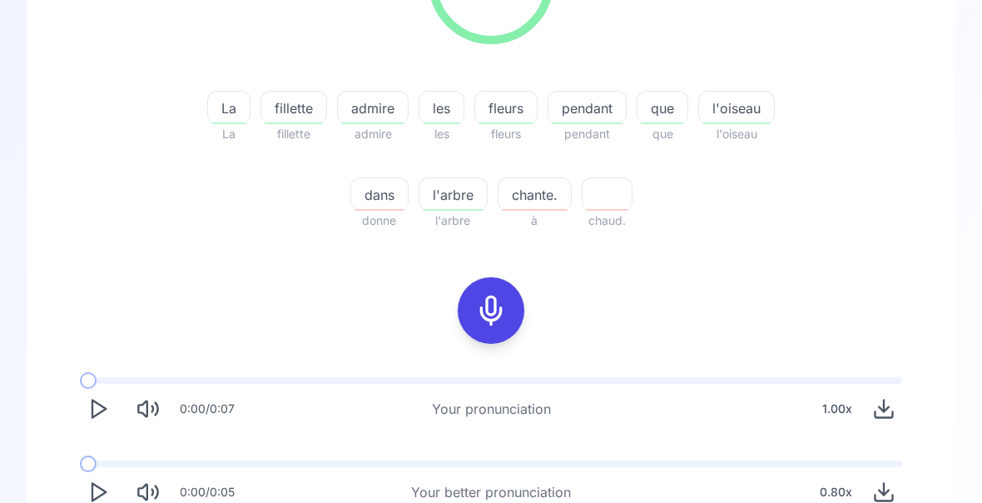
scroll to position [310, 0]
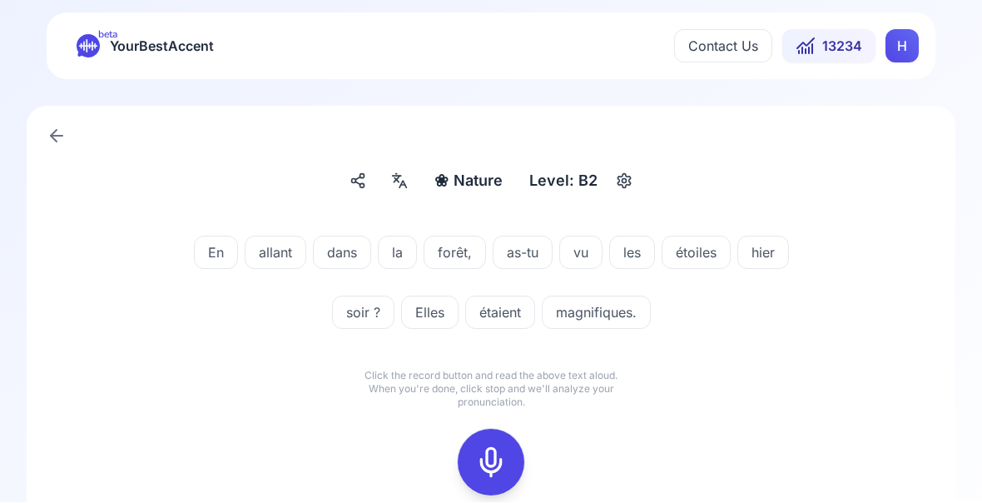
click at [497, 467] on icon at bounding box center [491, 462] width 33 height 33
click at [500, 460] on icon at bounding box center [491, 462] width 33 height 33
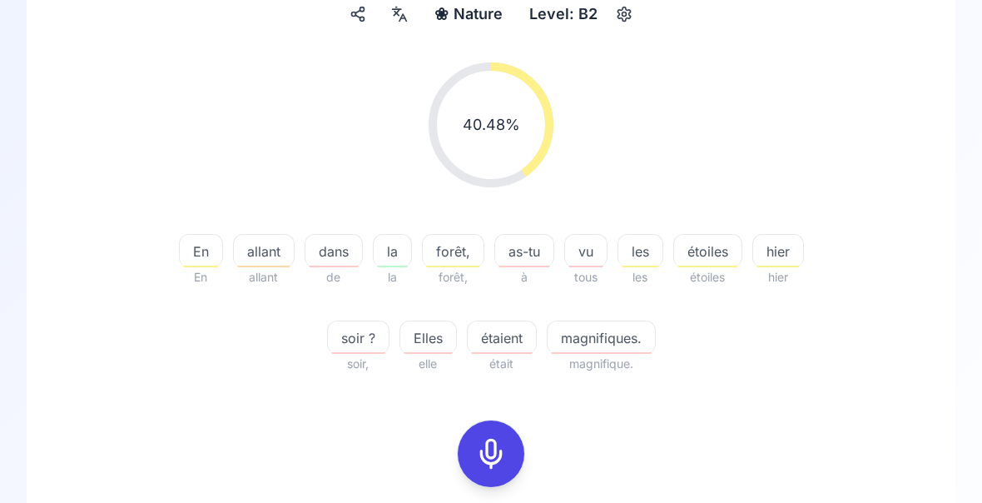
scroll to position [168, 0]
click at [500, 448] on icon at bounding box center [491, 452] width 33 height 33
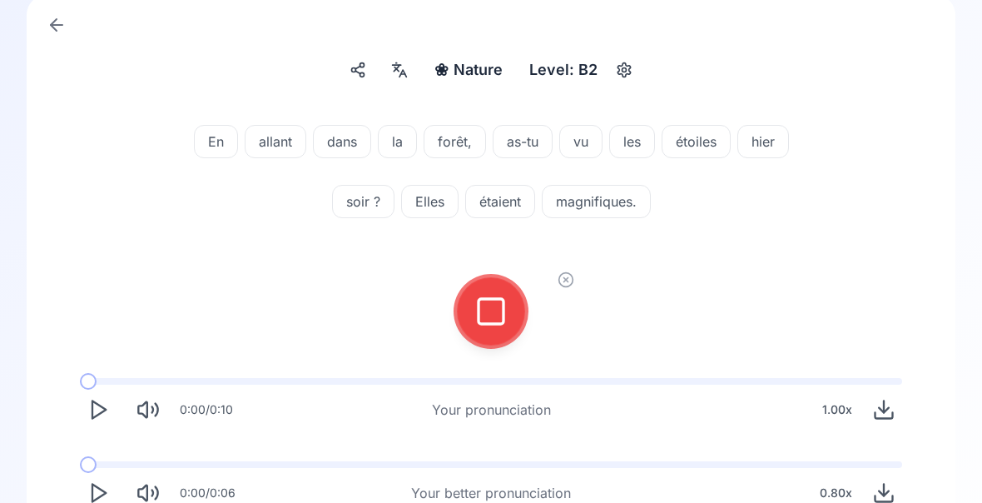
click at [495, 315] on icon at bounding box center [491, 311] width 33 height 33
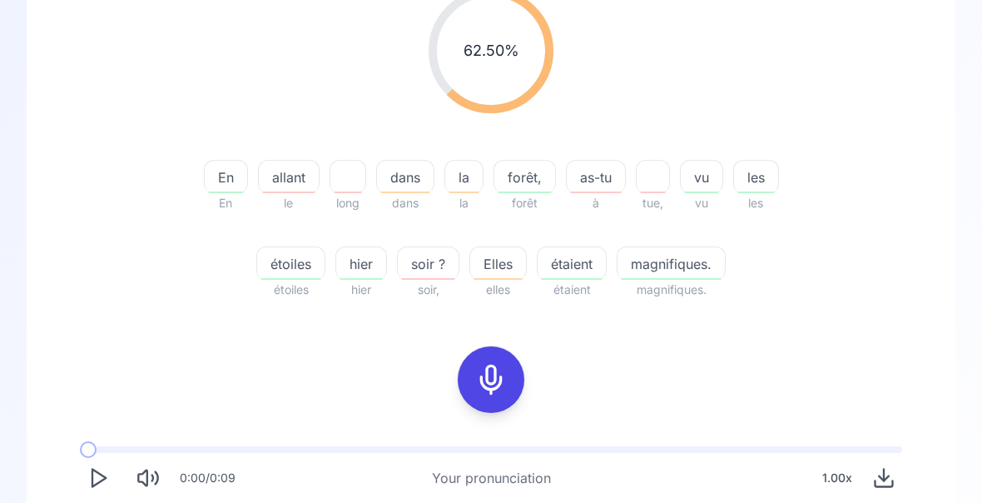
scroll to position [245, 0]
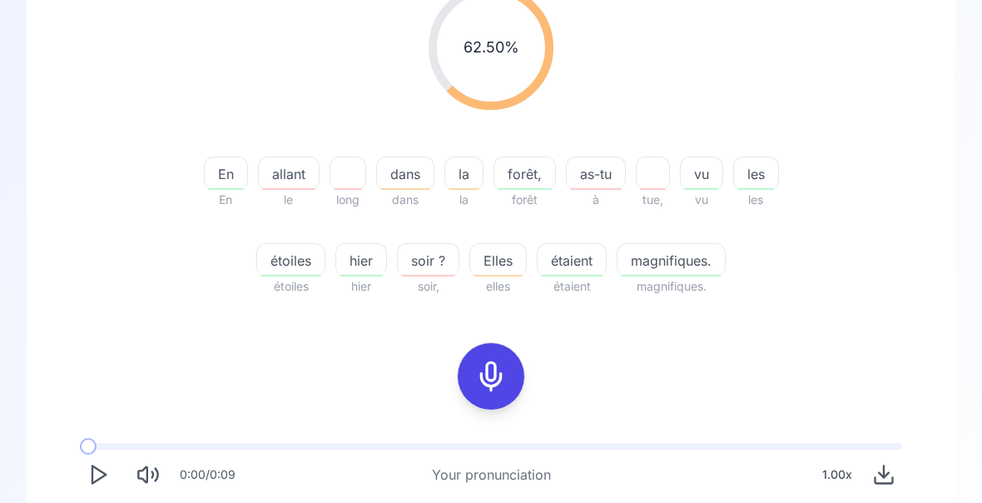
click at [291, 186] on div "allant" at bounding box center [289, 173] width 62 height 33
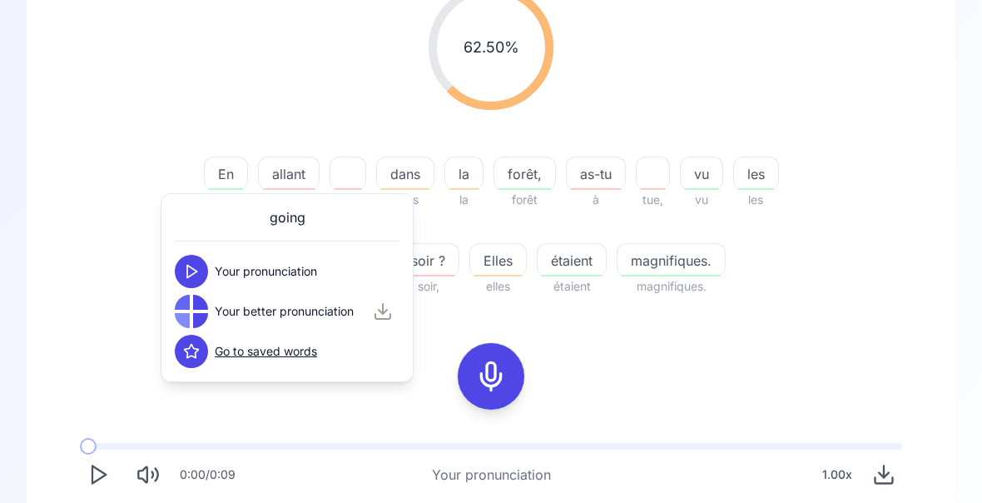
click at [917, 364] on div "62.50 % 62.50 % En En allant le long dans dans la la forêt, forêt as-tu à tue, …" at bounding box center [491, 314] width 863 height 698
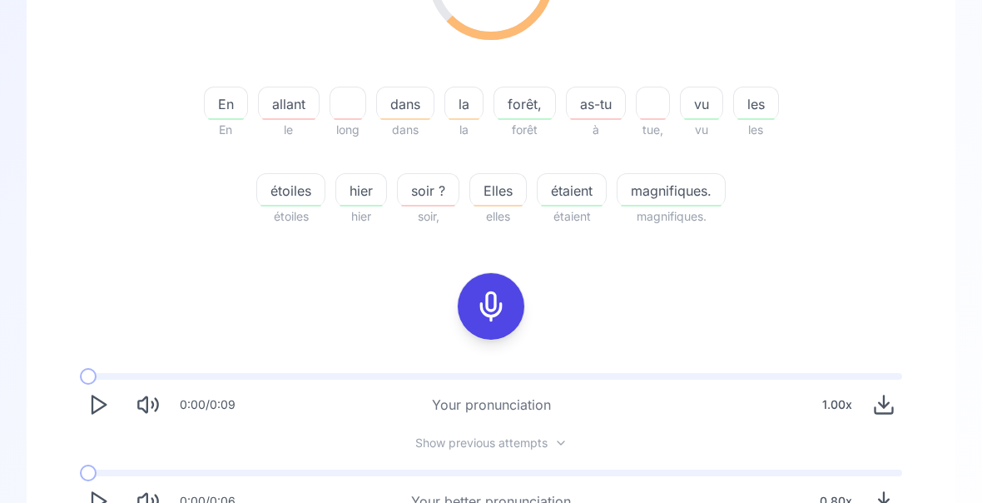
scroll to position [323, 0]
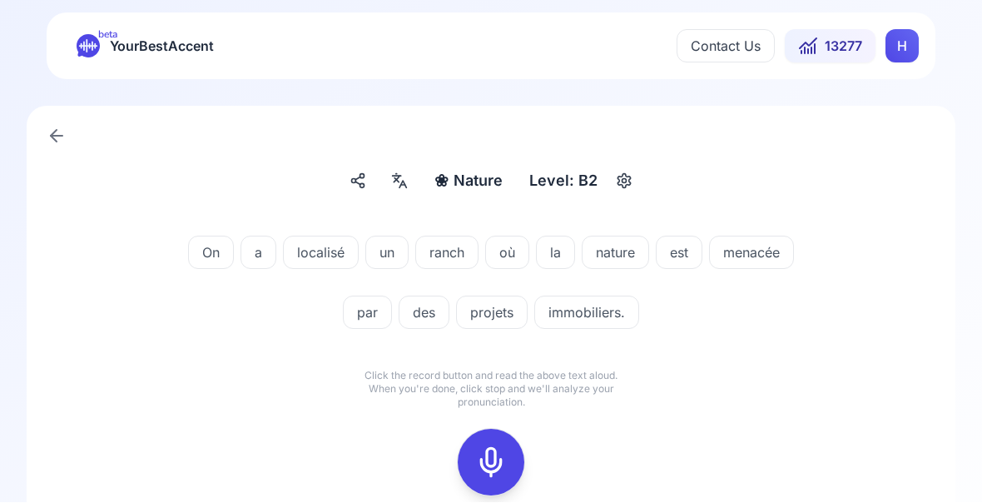
click at [494, 461] on icon at bounding box center [491, 462] width 33 height 33
click at [502, 478] on div at bounding box center [491, 463] width 40 height 67
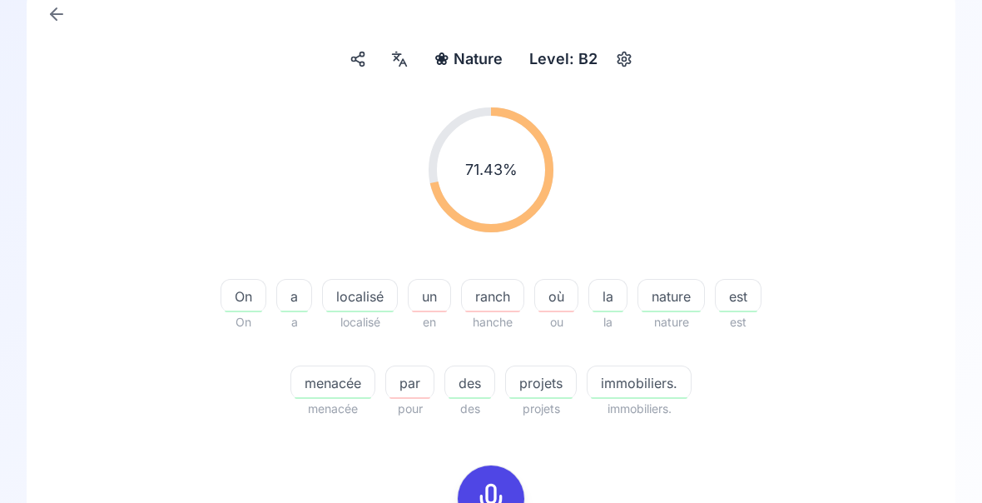
scroll to position [123, 0]
click at [493, 301] on span "ranch" at bounding box center [493, 296] width 62 height 20
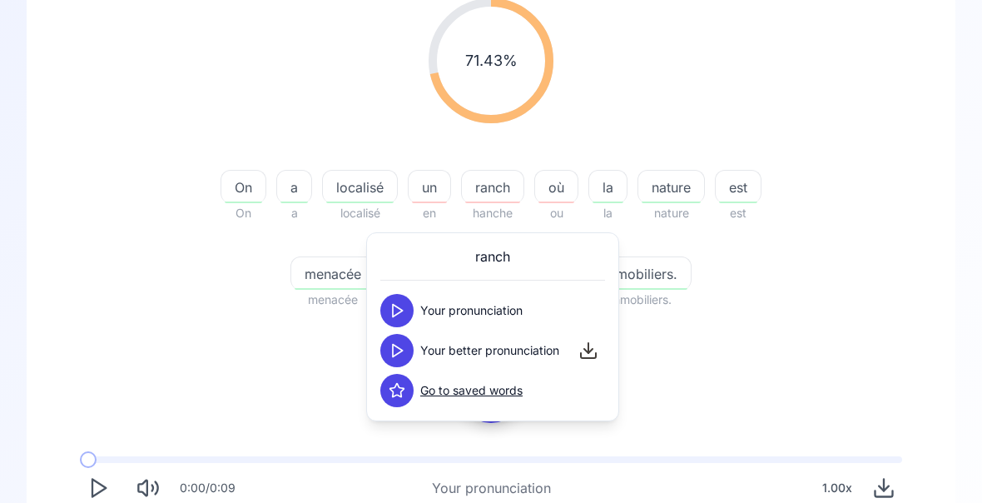
scroll to position [244, 0]
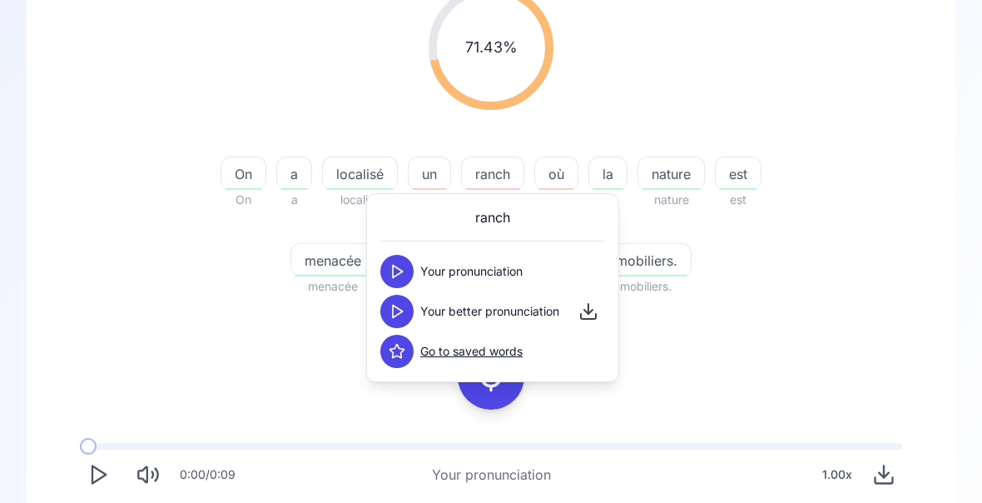
click at [749, 344] on div "71.43 % 71.43 % On On a a localisé localisé un en ranch hanche où ou la la natu…" at bounding box center [491, 282] width 849 height 618
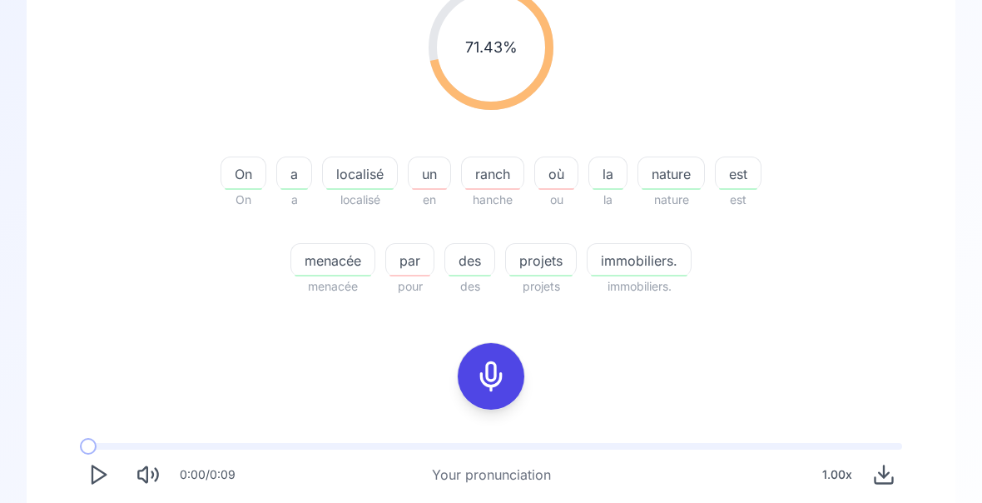
click at [271, 371] on div "71.43 % 71.43 % On On a a localisé localisé un en ranch hanche où ou la la natu…" at bounding box center [491, 281] width 849 height 618
click at [654, 278] on span "immobiliers." at bounding box center [639, 286] width 105 height 20
click at [644, 264] on span "immobiliers." at bounding box center [639, 261] width 103 height 20
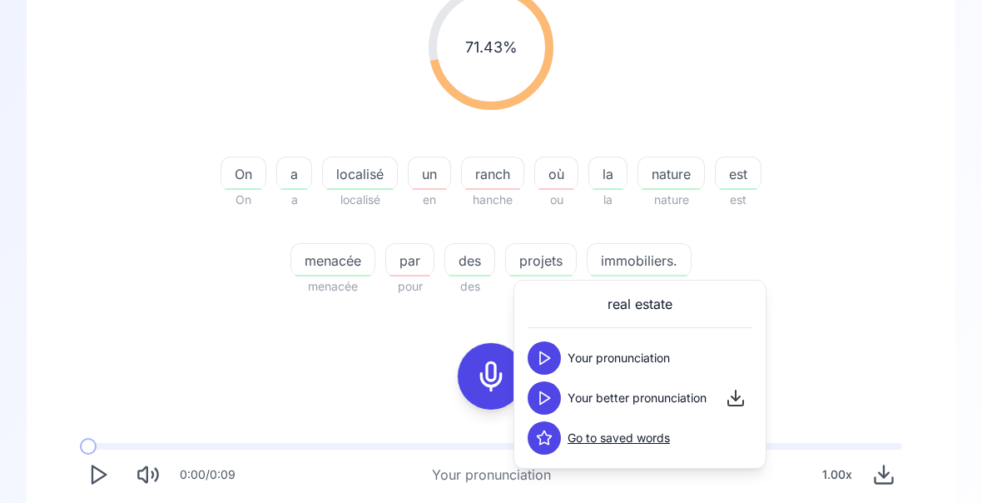
click at [860, 282] on div "71.43 % 71.43 % On On a a localisé localisé un en ranch hanche où ou la la natu…" at bounding box center [491, 141] width 849 height 338
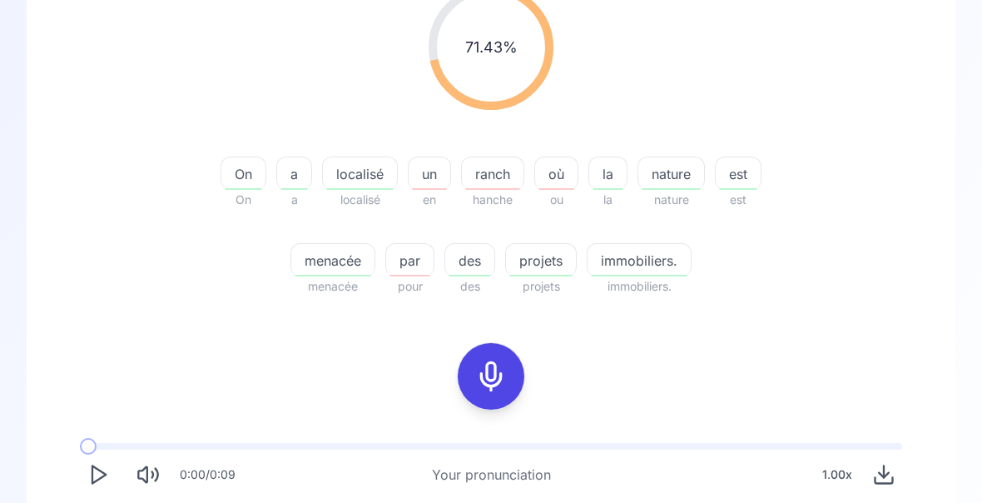
click at [322, 274] on div "menacée" at bounding box center [333, 259] width 85 height 33
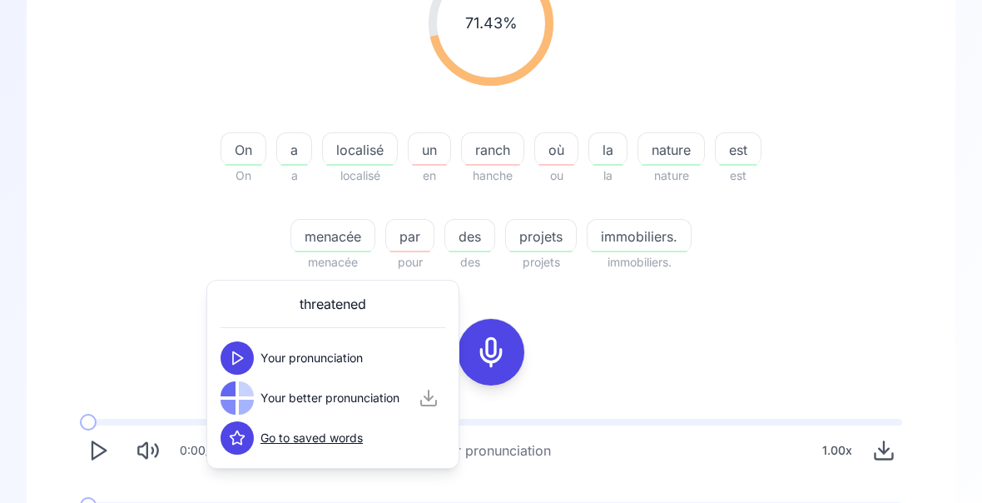
scroll to position [310, 0]
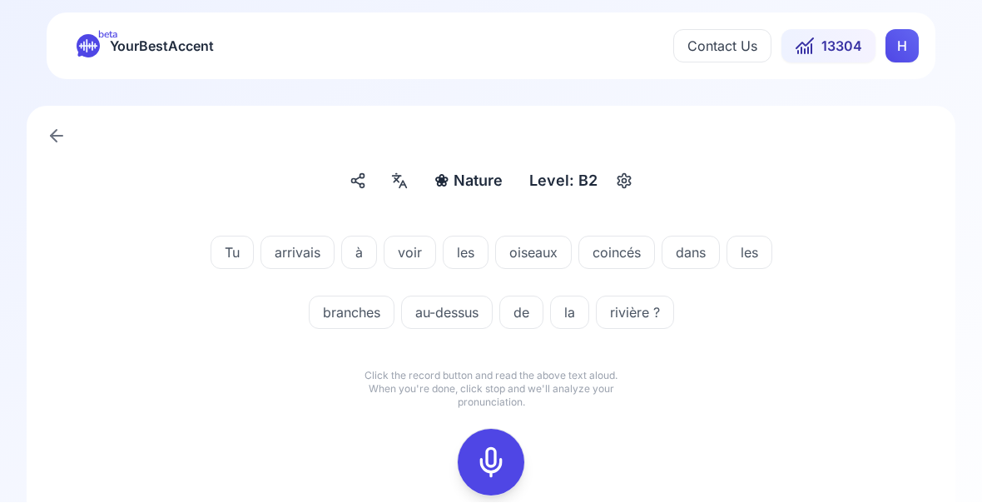
click at [500, 469] on icon at bounding box center [491, 462] width 33 height 33
click at [484, 474] on rect at bounding box center [491, 462] width 25 height 25
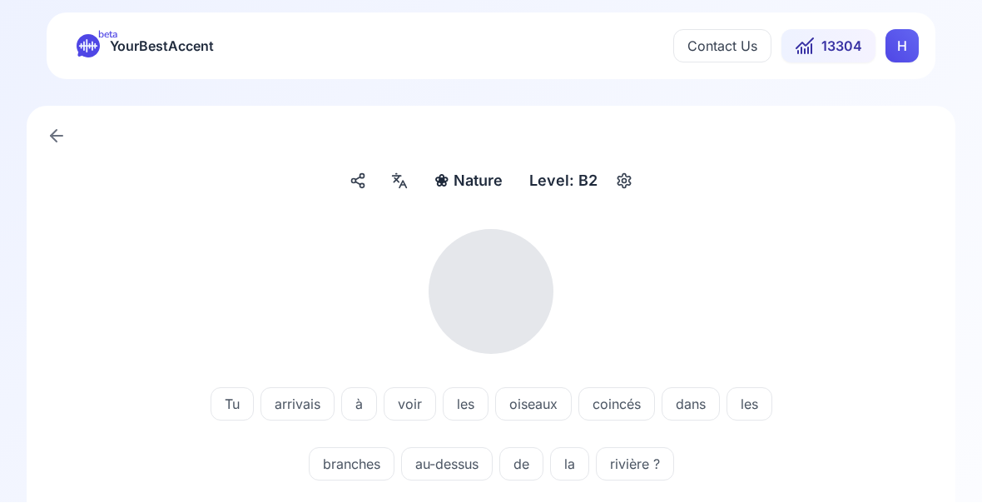
scroll to position [1, 0]
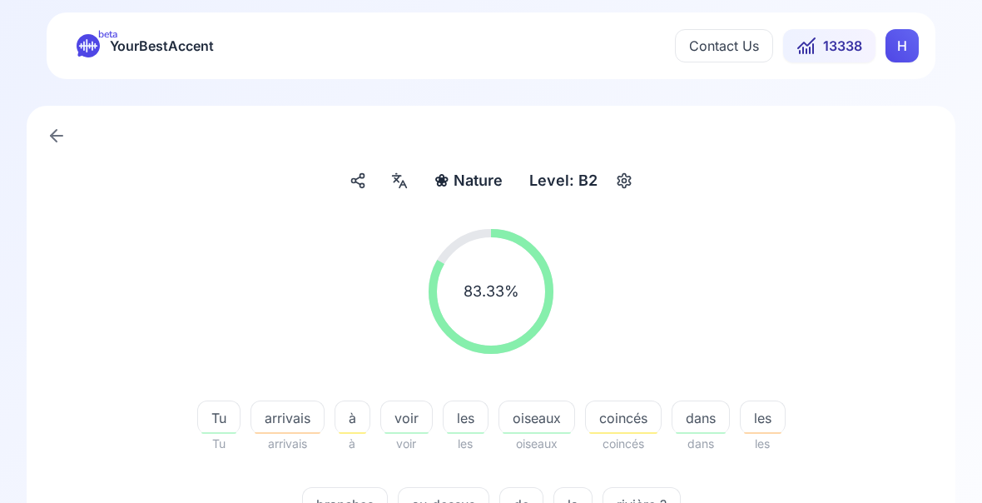
click at [629, 420] on span "coincés" at bounding box center [623, 418] width 75 height 20
click at [864, 472] on div "83.33 % 83.33 % Tu Tu arrivais arrivais à à voir voir les les oiseaux oiseaux c…" at bounding box center [491, 385] width 849 height 338
click at [447, 512] on span "au-dessus" at bounding box center [444, 505] width 90 height 20
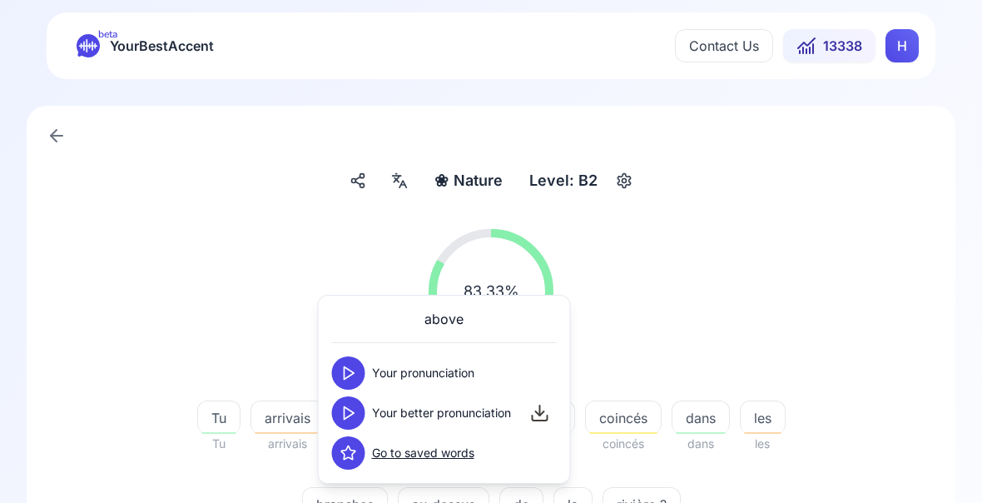
click at [841, 513] on div "83.33 % 83.33 % Tu Tu arrivais arrivais à à voir voir les les oiseaux oiseaux c…" at bounding box center [491, 385] width 849 height 338
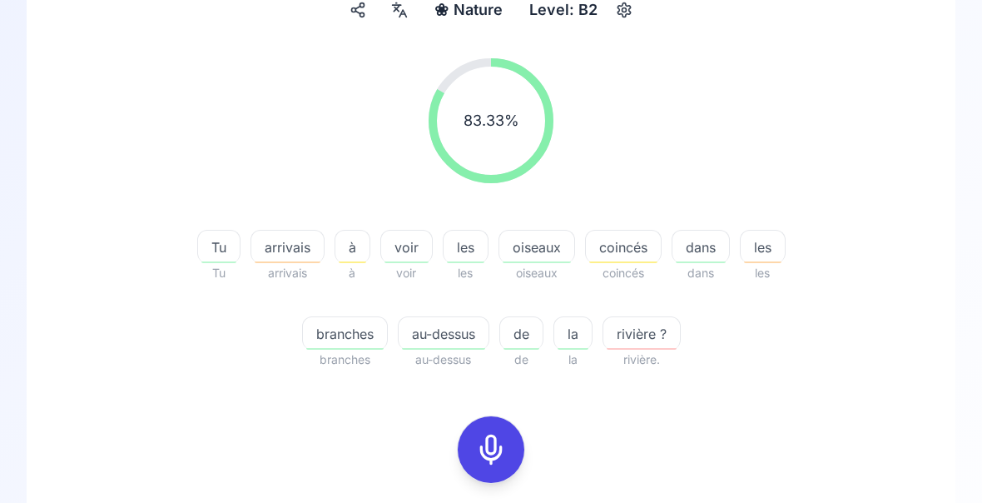
scroll to position [218, 0]
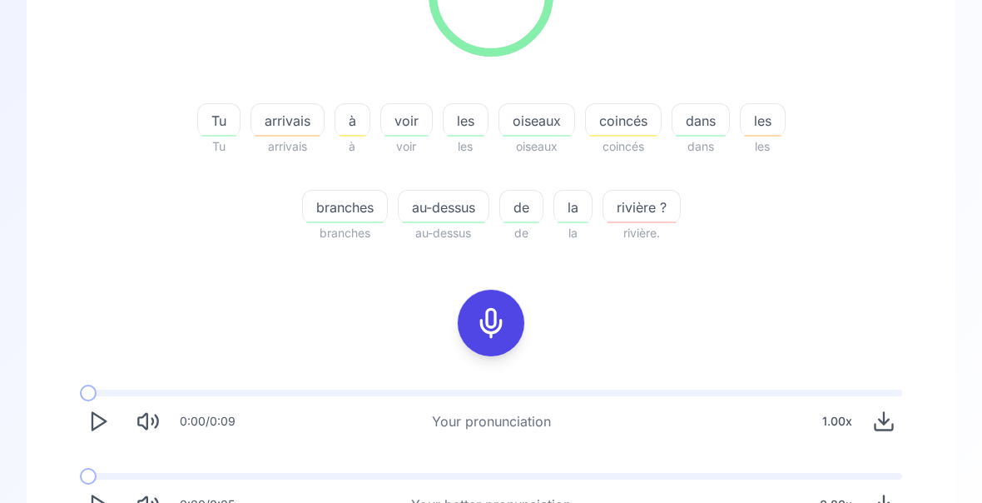
scroll to position [305, 0]
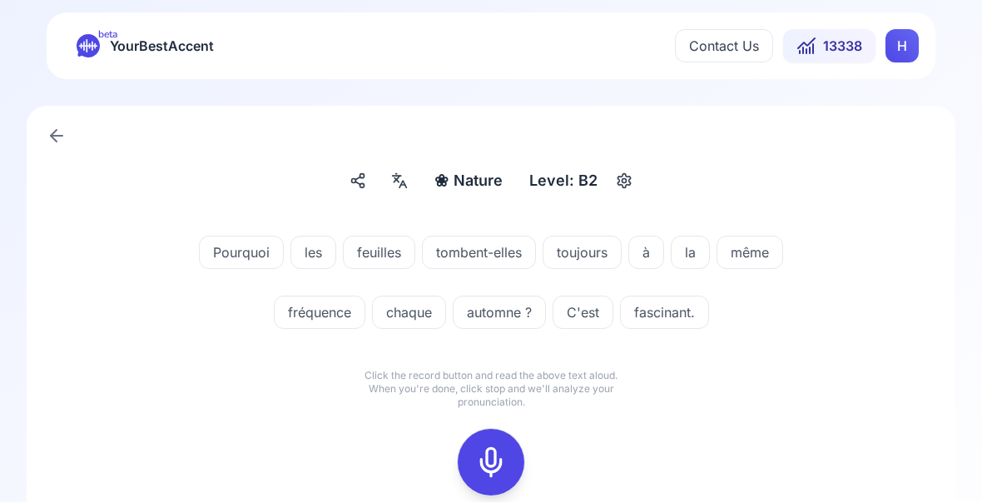
click at [492, 464] on icon at bounding box center [491, 462] width 33 height 33
click at [501, 468] on icon at bounding box center [491, 462] width 33 height 33
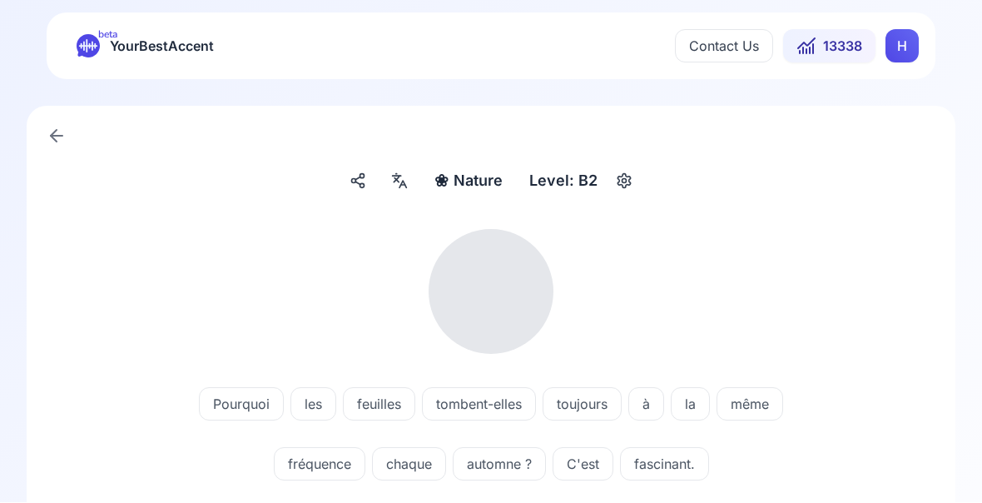
scroll to position [1, 0]
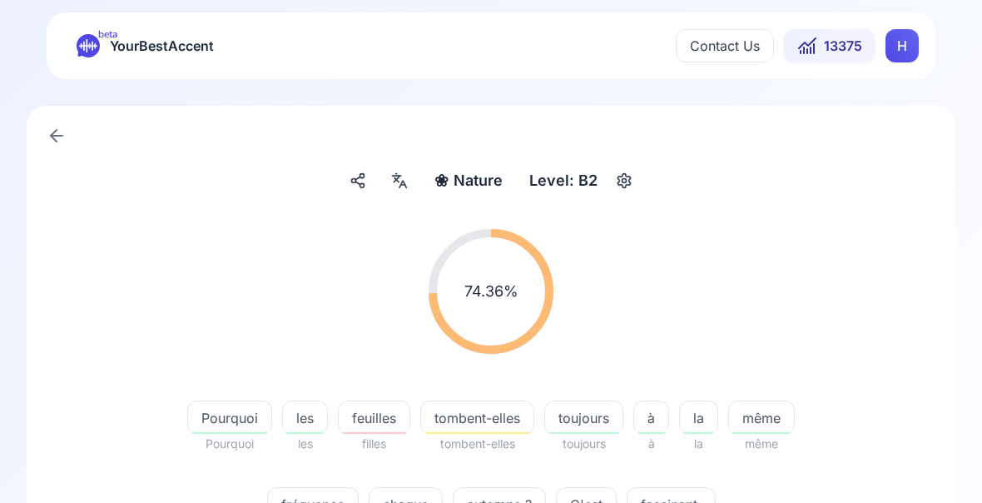
click at [371, 420] on span "feuilles" at bounding box center [374, 418] width 71 height 20
click at [898, 271] on div "74.36 % 74.36 %" at bounding box center [491, 292] width 849 height 152
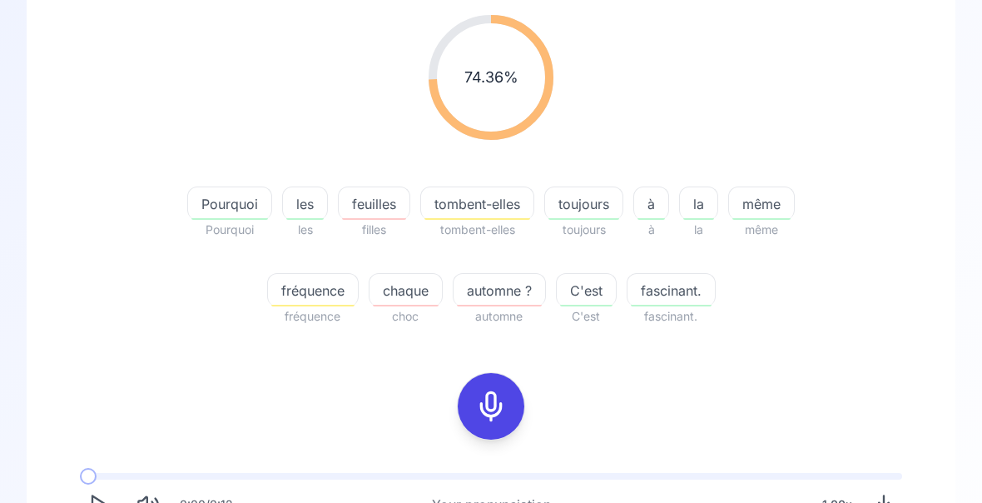
scroll to position [216, 0]
click at [485, 413] on icon at bounding box center [491, 405] width 33 height 33
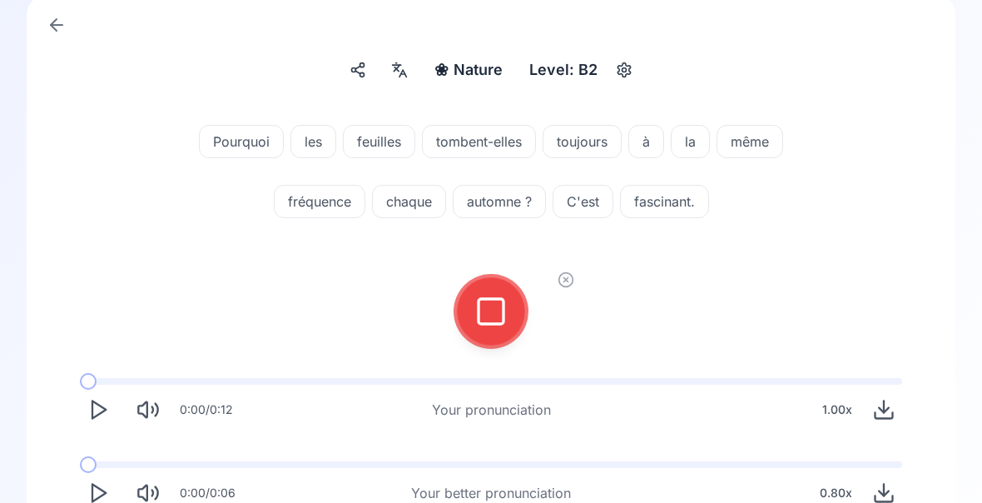
click at [500, 312] on icon at bounding box center [491, 311] width 33 height 33
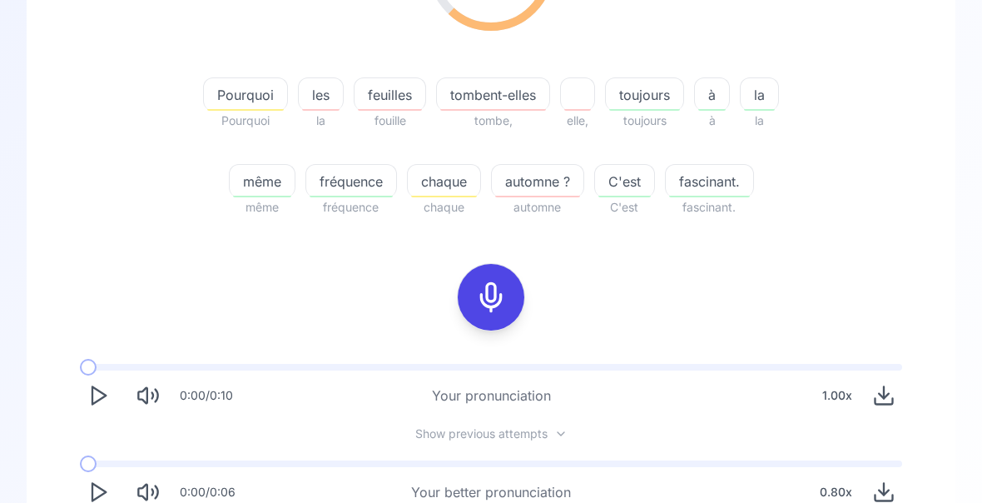
scroll to position [323, 0]
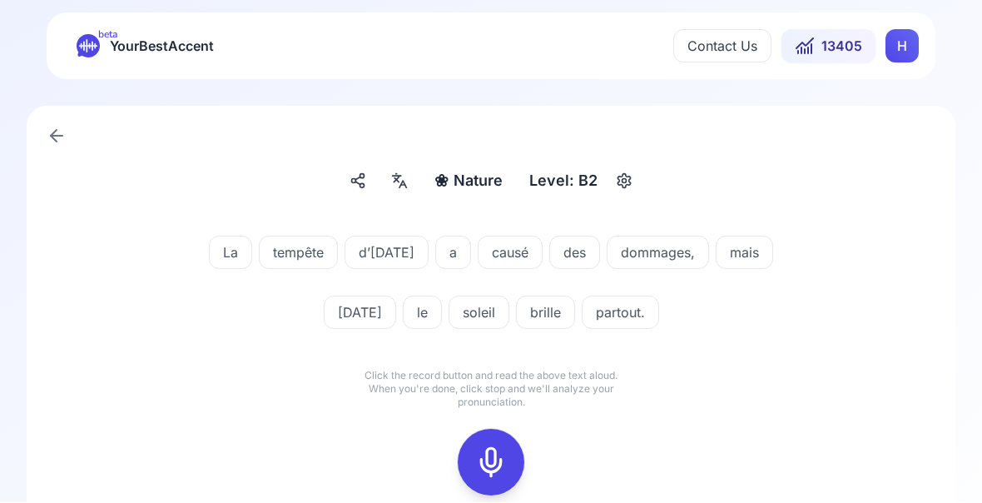
click at [493, 465] on icon at bounding box center [491, 462] width 33 height 33
click at [497, 465] on icon at bounding box center [491, 462] width 33 height 33
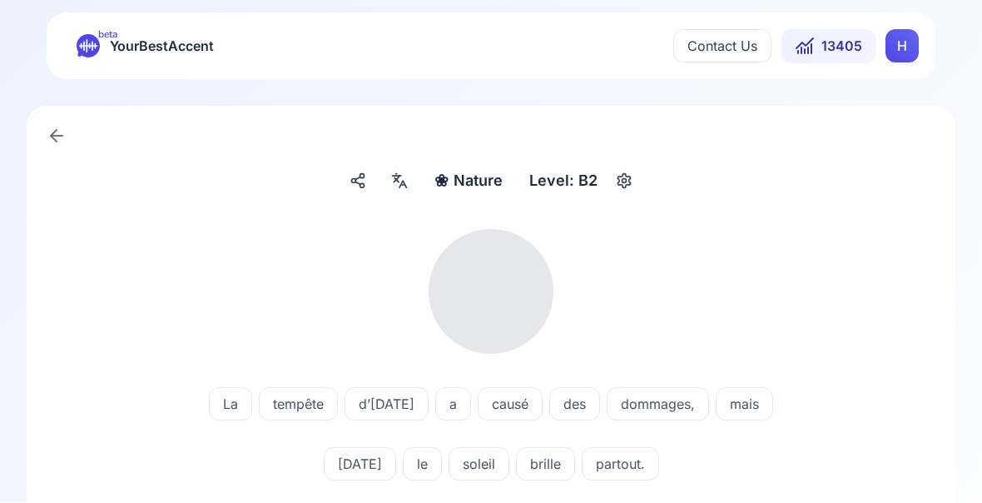
scroll to position [1, 0]
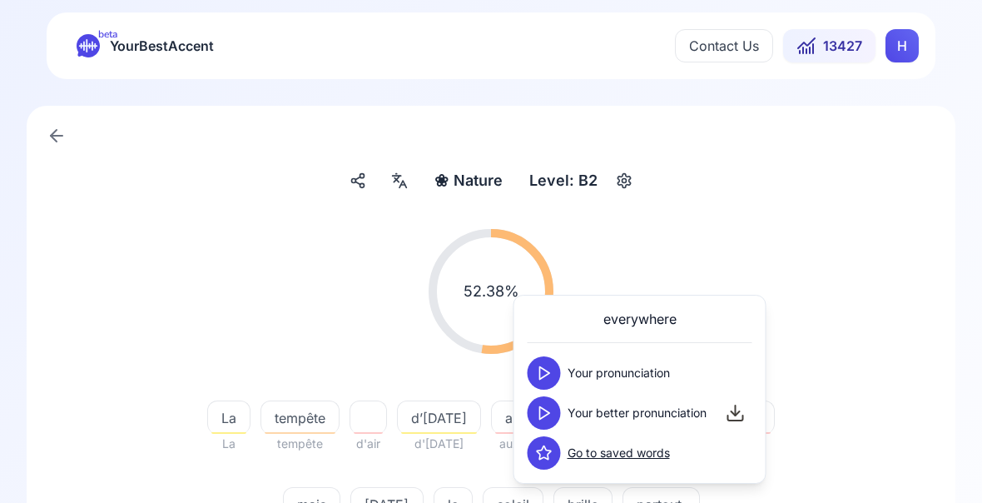
click at [863, 513] on div "52.38 % 52.38 % La La tempête tempête d'air d’[DATE] d'[DATE] a aux causé cause…" at bounding box center [491, 385] width 849 height 338
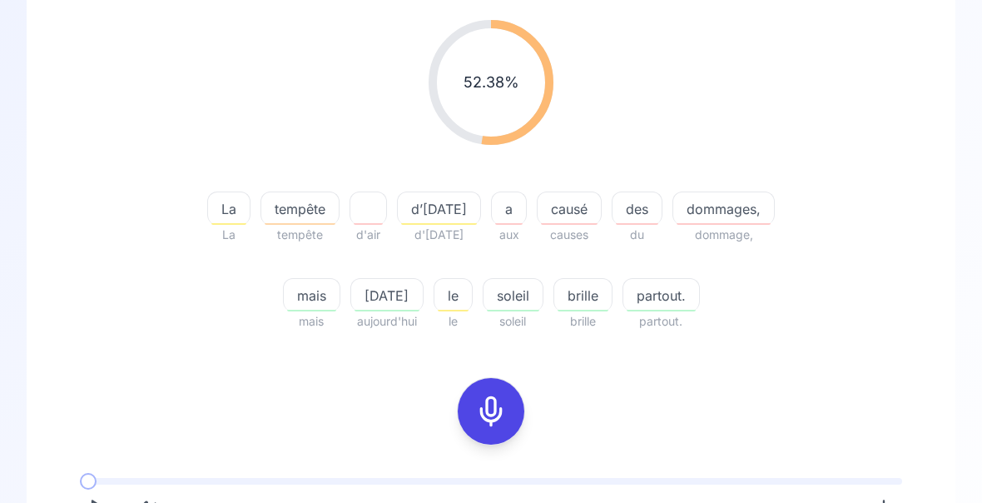
scroll to position [210, 0]
click at [290, 205] on span "tempête" at bounding box center [299, 209] width 77 height 20
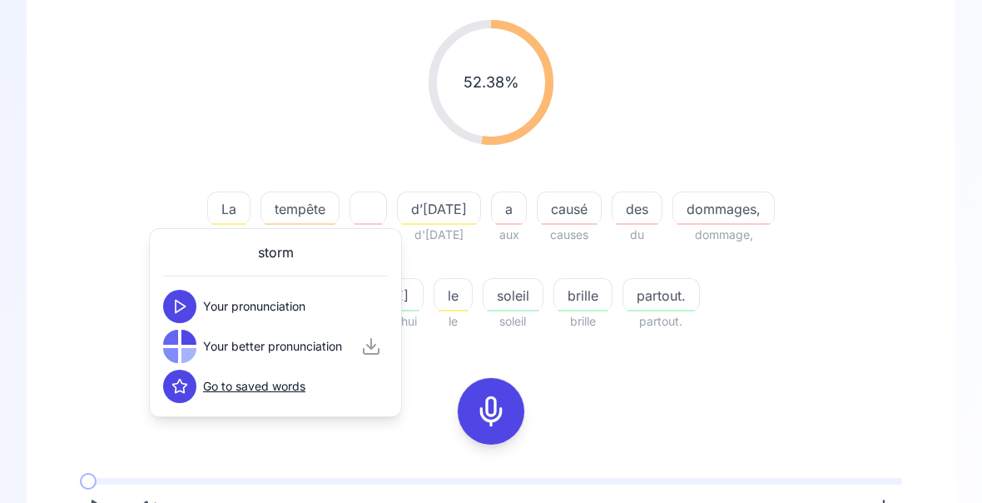
click at [883, 381] on div "52.38 % 52.38 % La La tempête tempête d'air d’[DATE] d'[DATE] a aux causé cause…" at bounding box center [491, 316] width 849 height 618
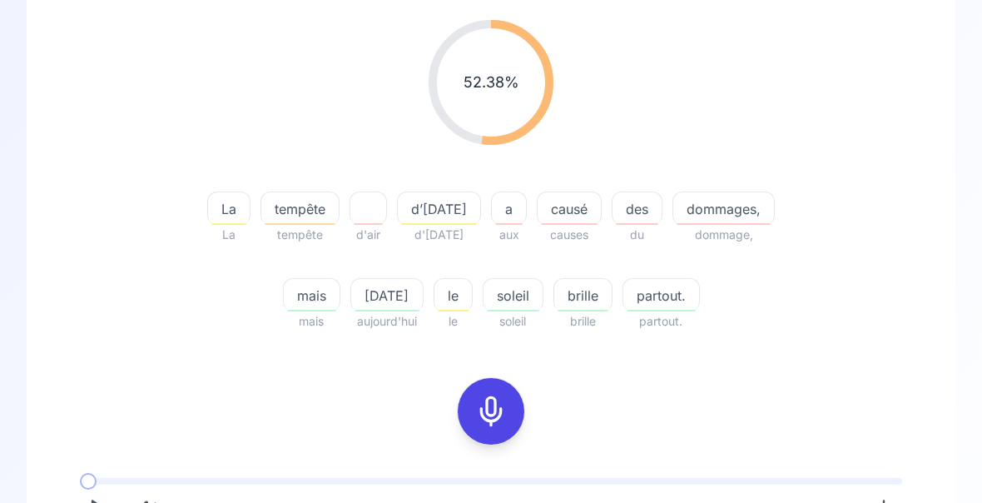
click at [883, 381] on div "52.38 % 52.38 % La La tempête tempête d'air d’[DATE] d'[DATE] a aux causé cause…" at bounding box center [491, 316] width 849 height 618
click at [686, 208] on span "dommages," at bounding box center [724, 209] width 101 height 20
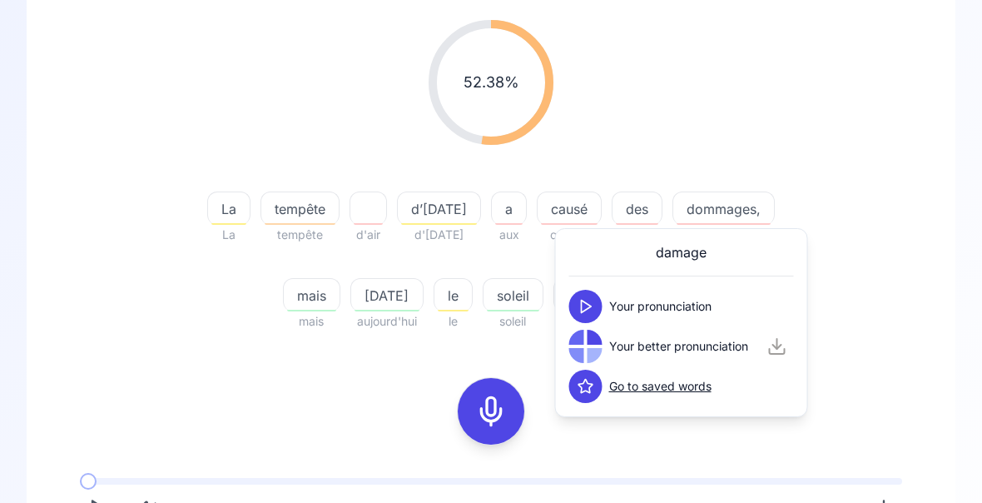
click at [896, 315] on div "52.38 % 52.38 % La La tempête tempête d'air d’[DATE] d'[DATE] a aux causé cause…" at bounding box center [491, 176] width 849 height 338
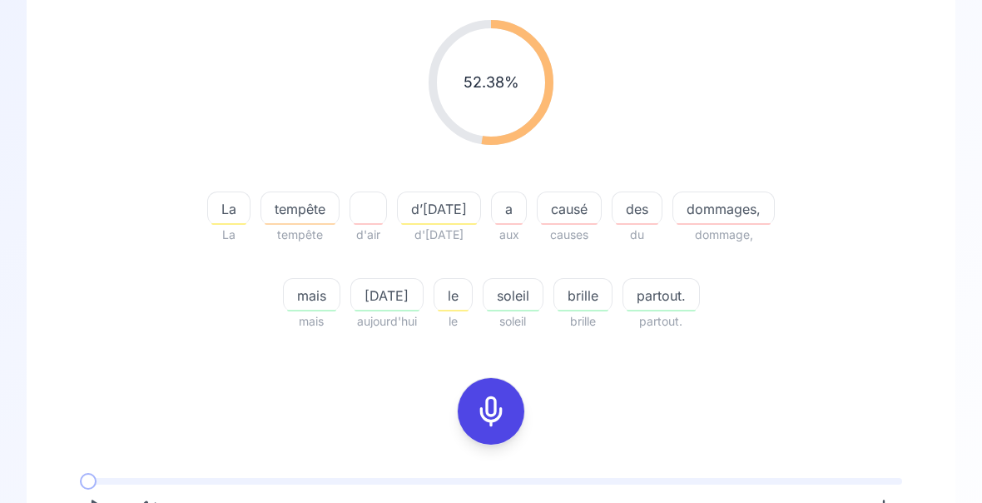
click at [502, 410] on icon at bounding box center [491, 411] width 33 height 33
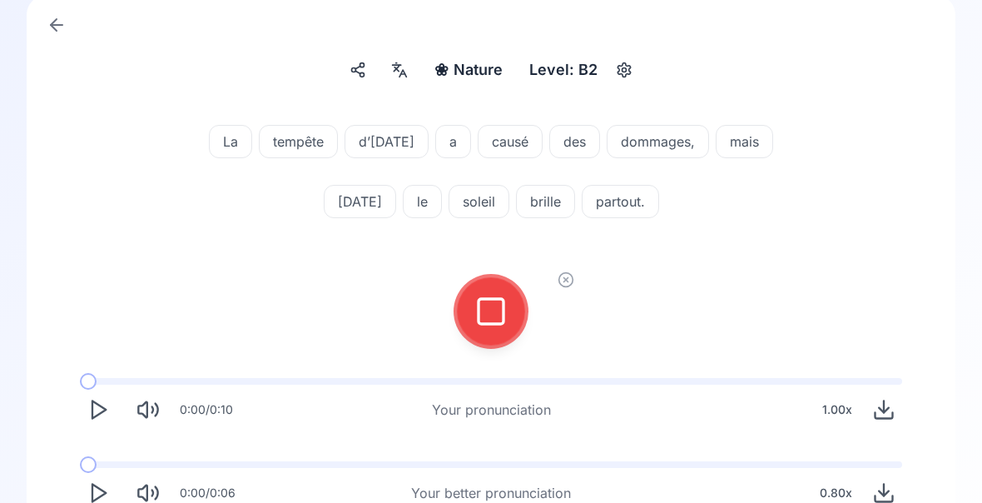
click at [505, 323] on icon at bounding box center [491, 311] width 33 height 33
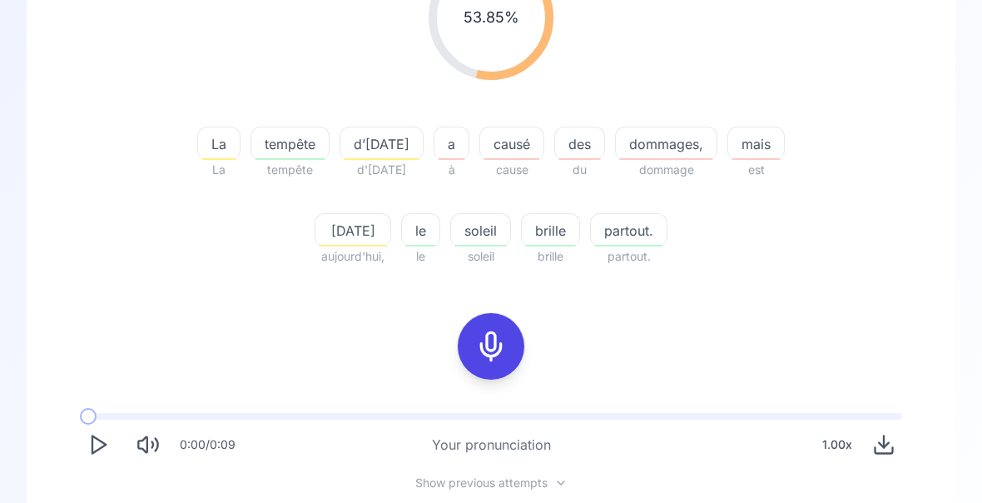
scroll to position [275, 0]
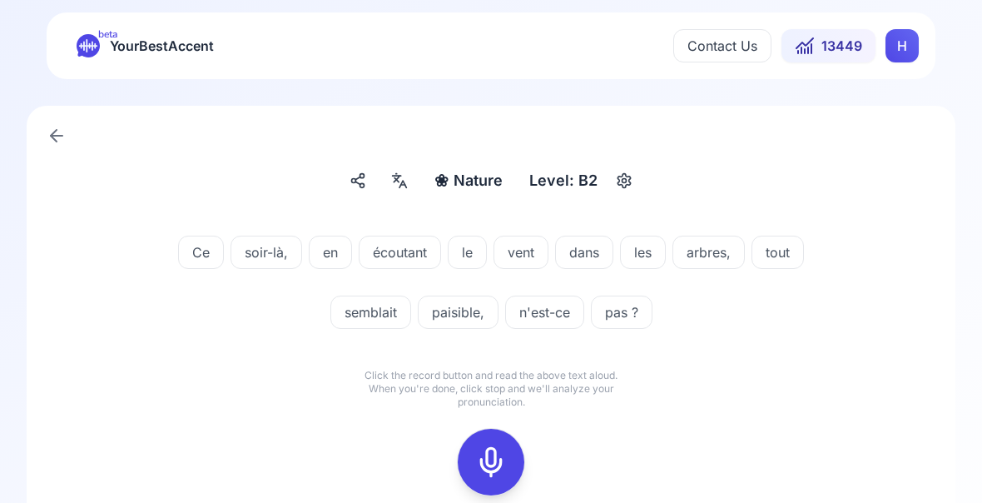
click at [478, 482] on div at bounding box center [491, 463] width 40 height 67
click at [495, 476] on icon at bounding box center [491, 462] width 33 height 33
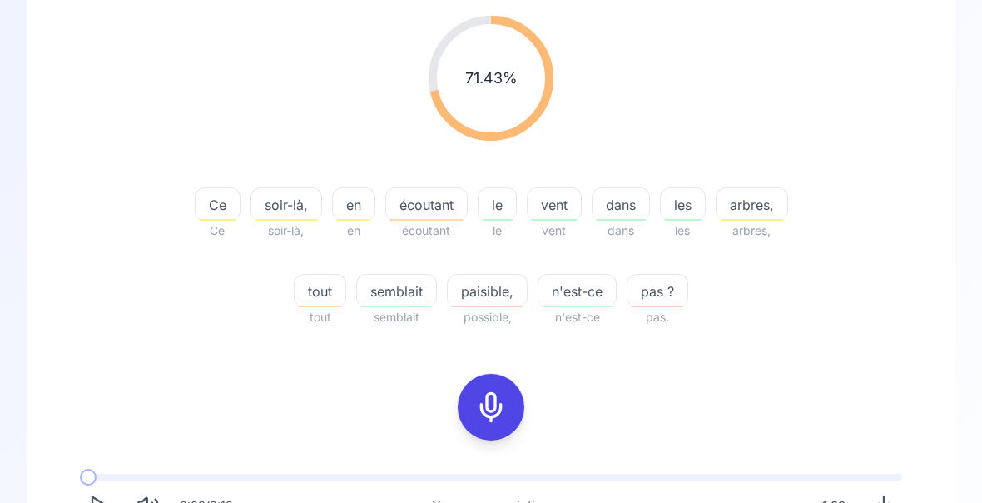
scroll to position [216, 0]
click at [429, 208] on span "écoutant" at bounding box center [426, 203] width 81 height 20
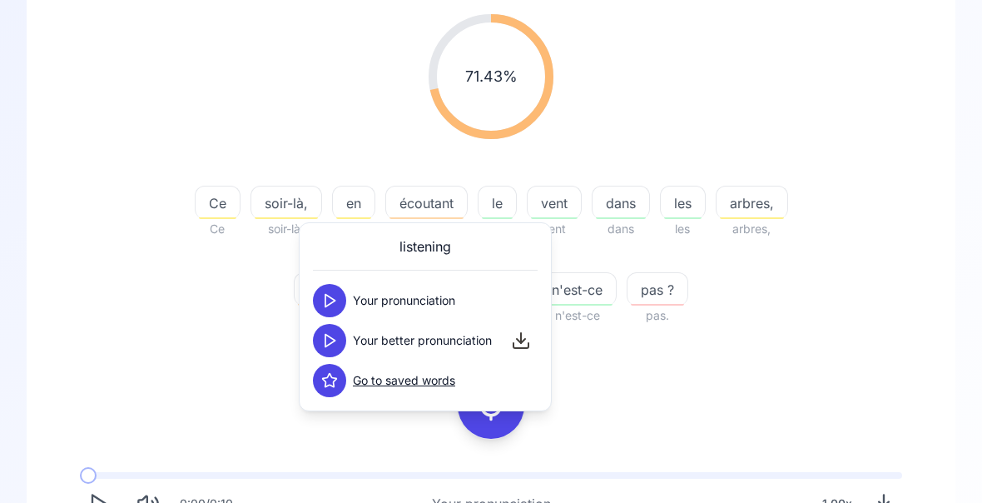
click at [334, 338] on icon at bounding box center [329, 340] width 17 height 17
click at [868, 268] on div "71.43 % 71.43 % Ce Ce soir-là, soir-là, en en écoutant écoutant le le vent vent…" at bounding box center [491, 170] width 849 height 338
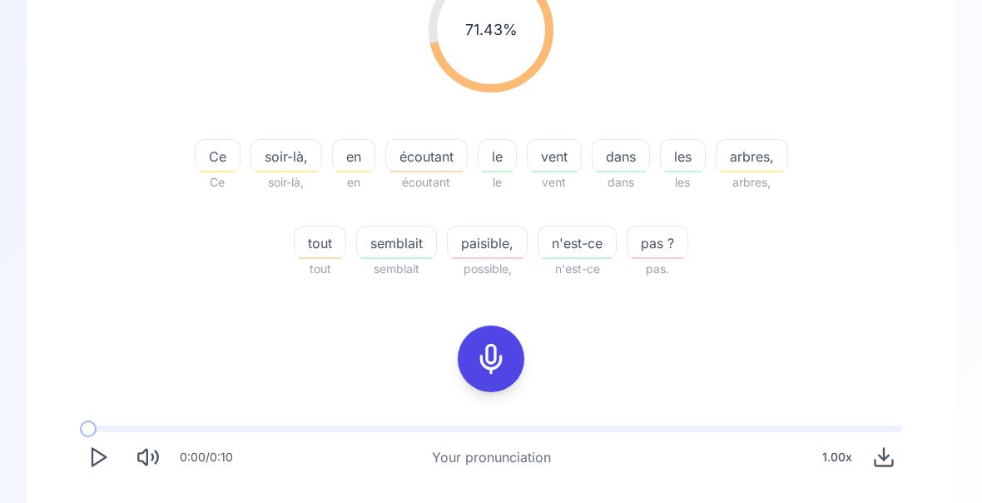
scroll to position [310, 0]
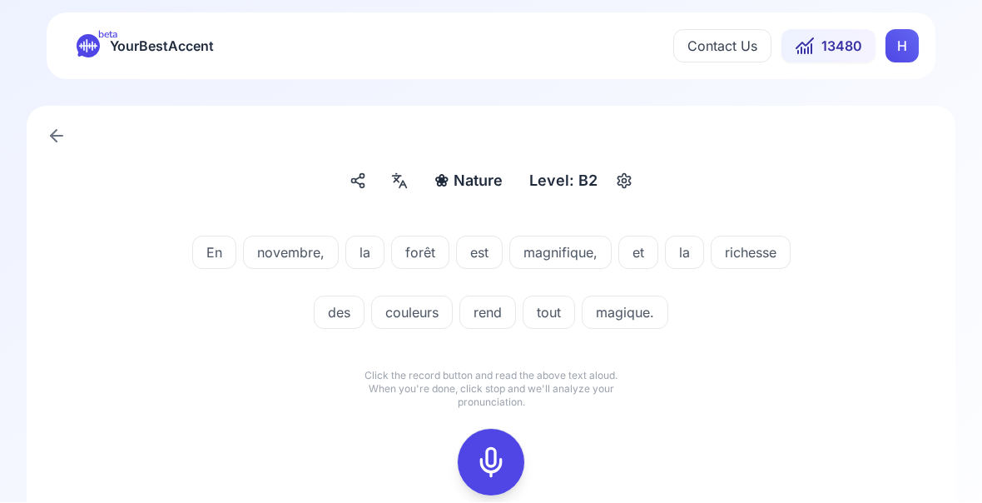
click at [500, 465] on icon at bounding box center [491, 462] width 33 height 33
click at [490, 464] on icon at bounding box center [491, 462] width 33 height 33
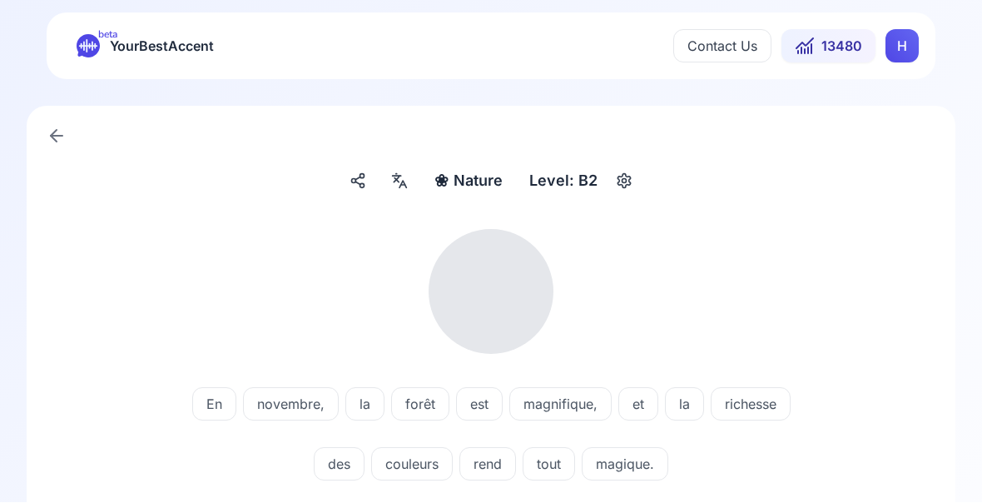
scroll to position [1, 0]
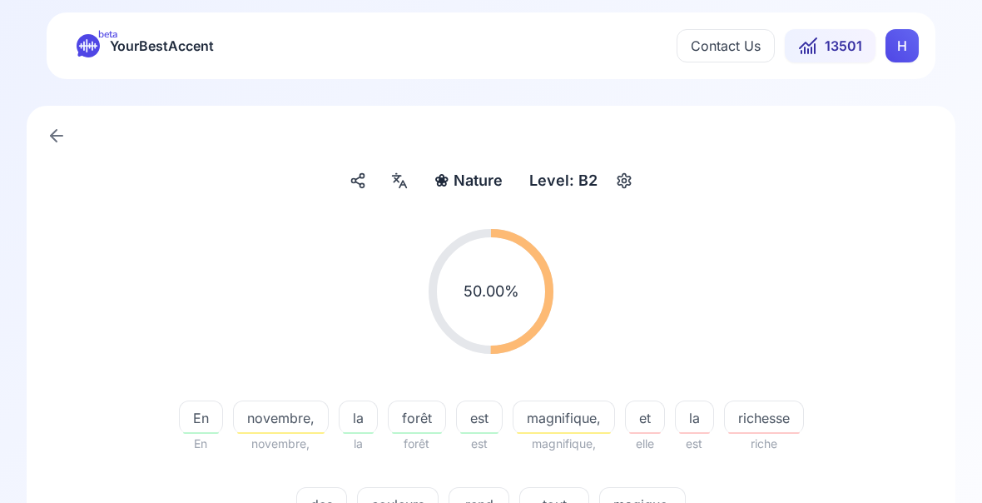
click at [763, 423] on span "richesse" at bounding box center [764, 418] width 78 height 20
click at [902, 319] on div "50.00 % 50.00 %" at bounding box center [491, 292] width 849 height 152
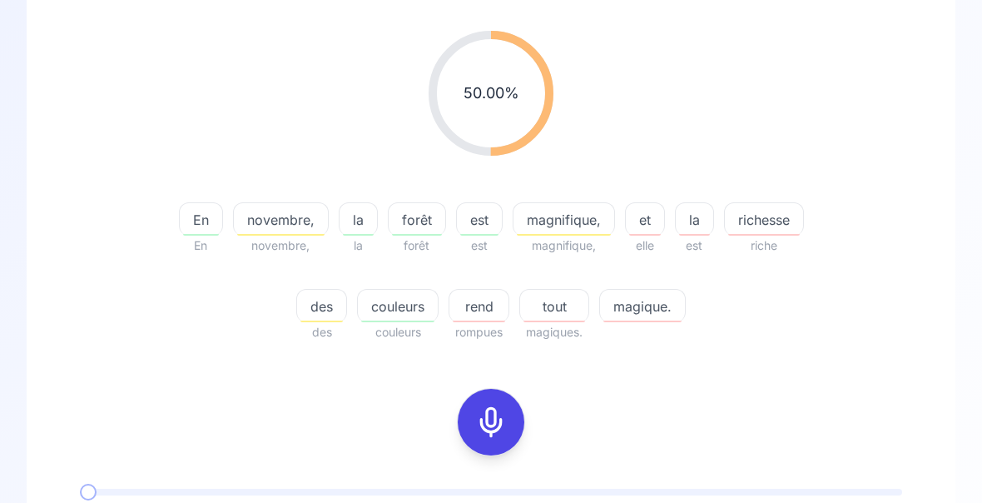
scroll to position [199, 0]
click at [495, 426] on icon at bounding box center [491, 421] width 33 height 33
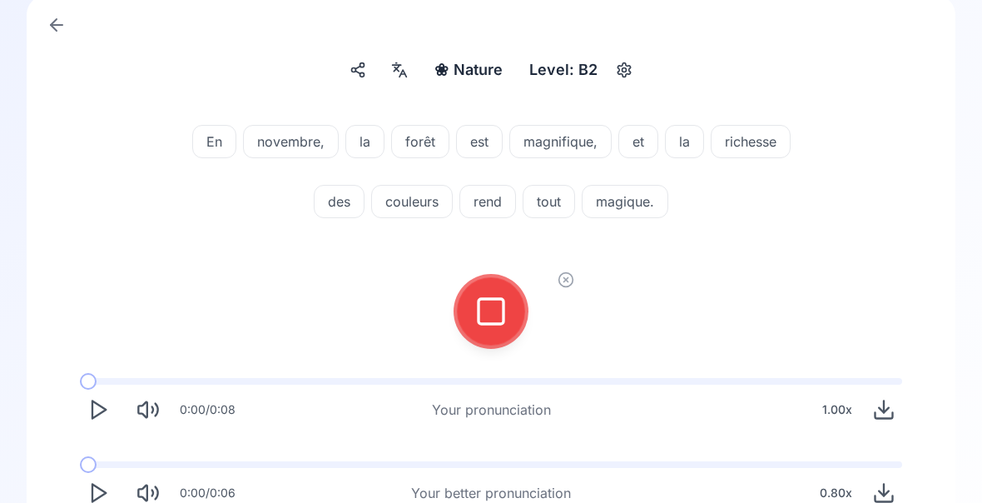
click at [494, 306] on icon at bounding box center [491, 311] width 33 height 33
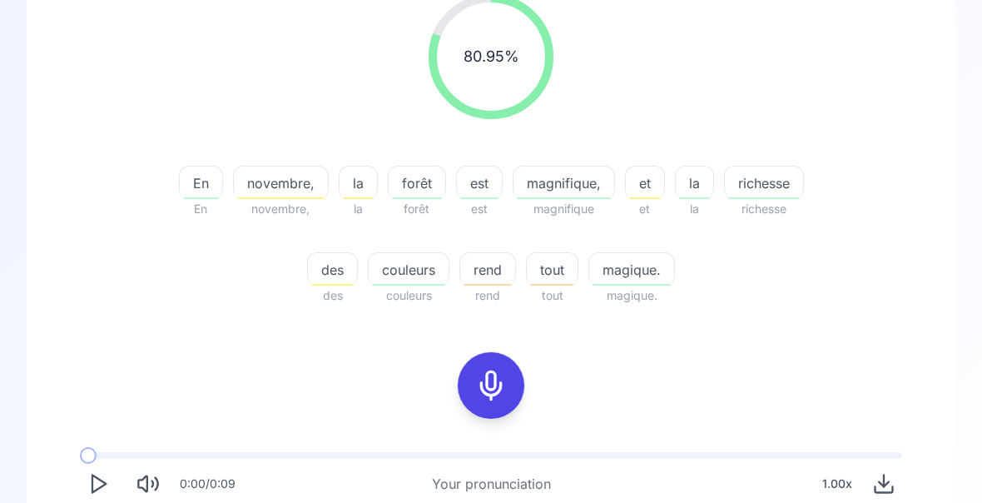
scroll to position [236, 0]
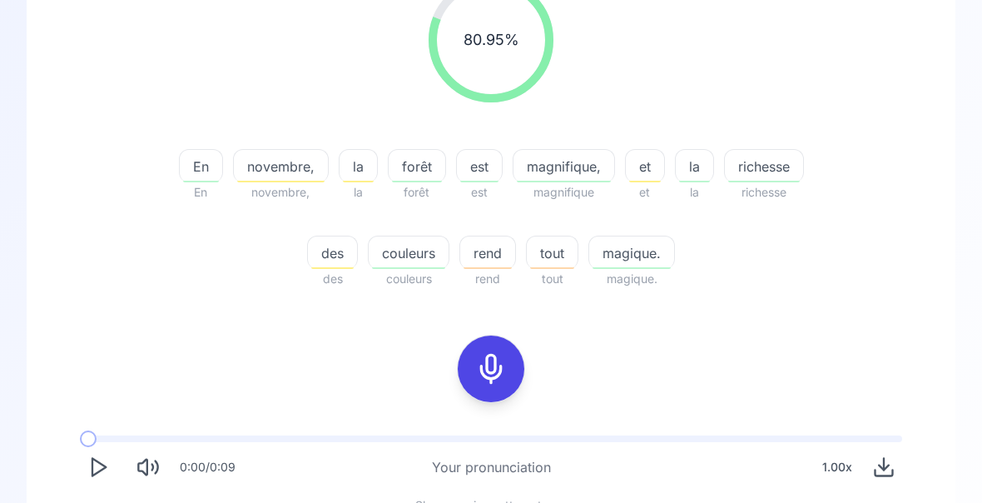
scroll to position [255, 0]
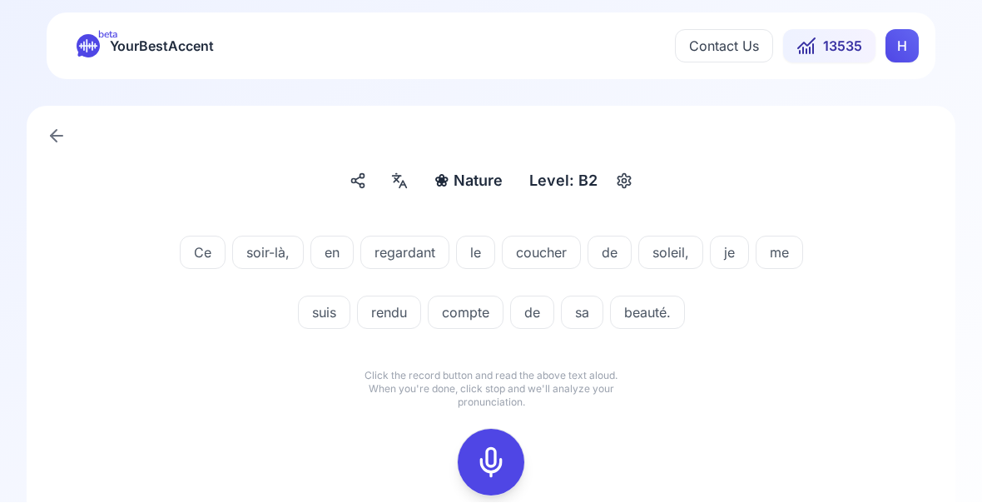
click at [494, 467] on icon at bounding box center [491, 462] width 33 height 33
click at [472, 463] on button at bounding box center [491, 463] width 67 height 67
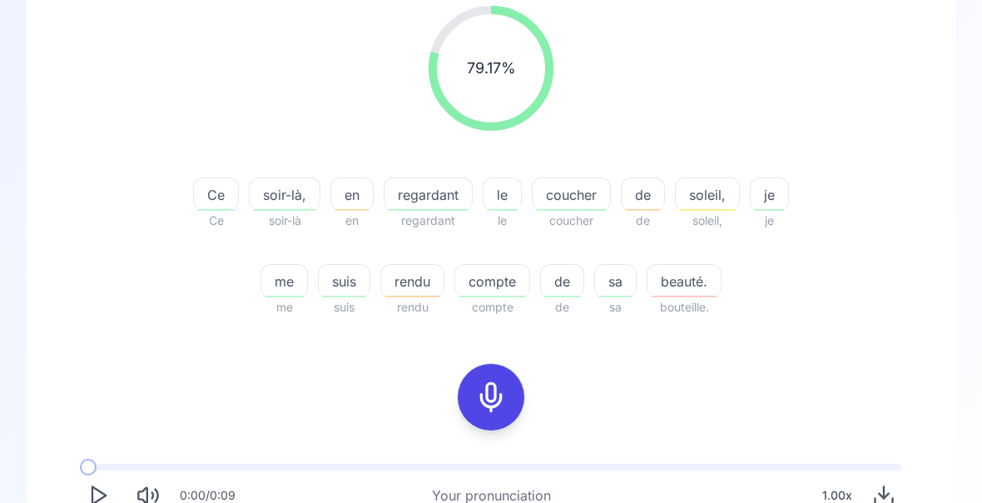
scroll to position [226, 0]
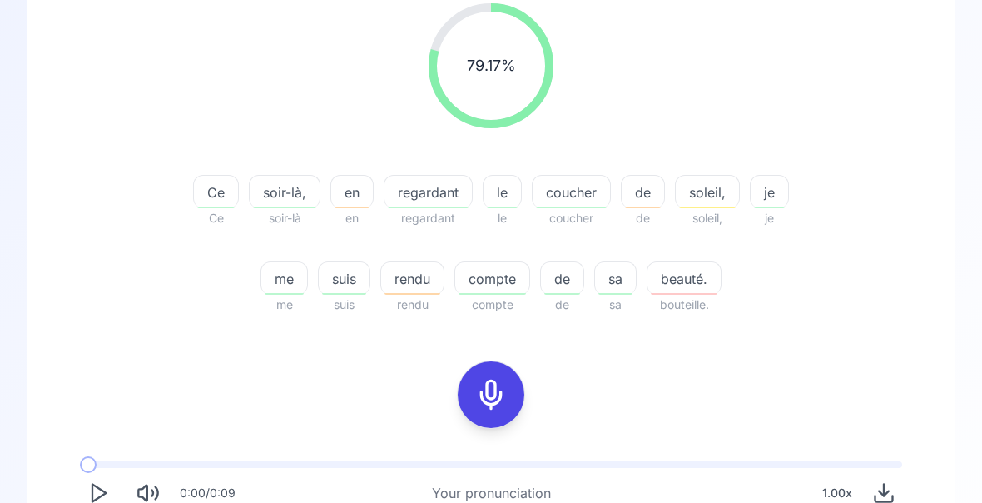
click at [496, 282] on span "compte" at bounding box center [492, 279] width 74 height 20
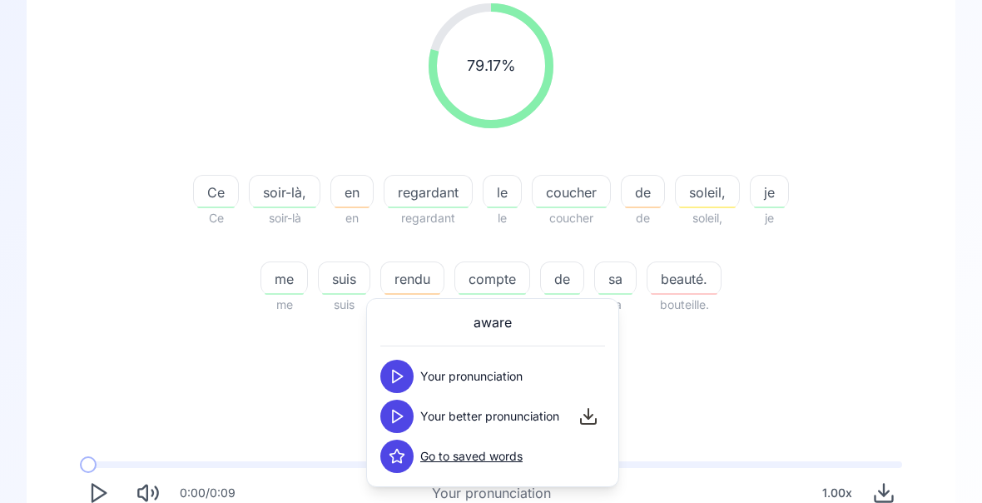
click at [855, 299] on div "79.17 % 79.17 % Ce Ce soir-là, soir-là en en regardant regardant le le coucher …" at bounding box center [491, 159] width 849 height 338
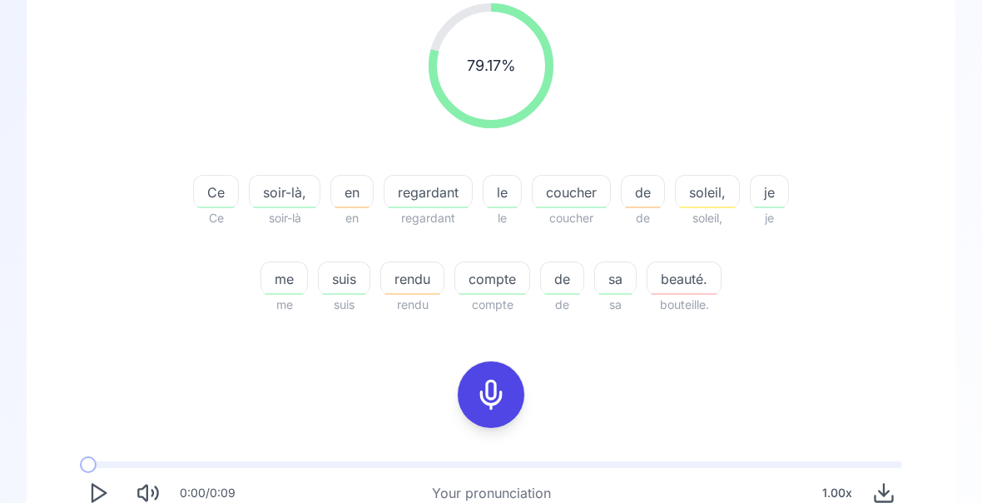
click at [982, 332] on div "❀ Nature Nature Level: B2 79.17 % 79.17 % Ce Ce soir-là, soir-là en en regardan…" at bounding box center [491, 290] width 982 height 874
